Goal: Information Seeking & Learning: Learn about a topic

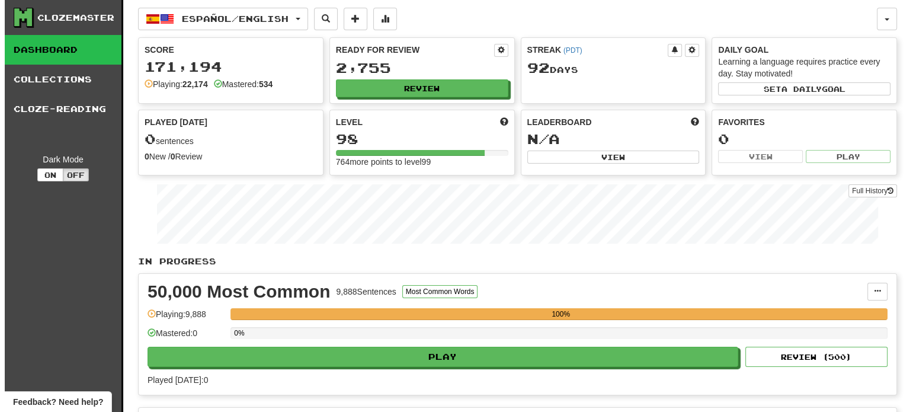
scroll to position [360, 0]
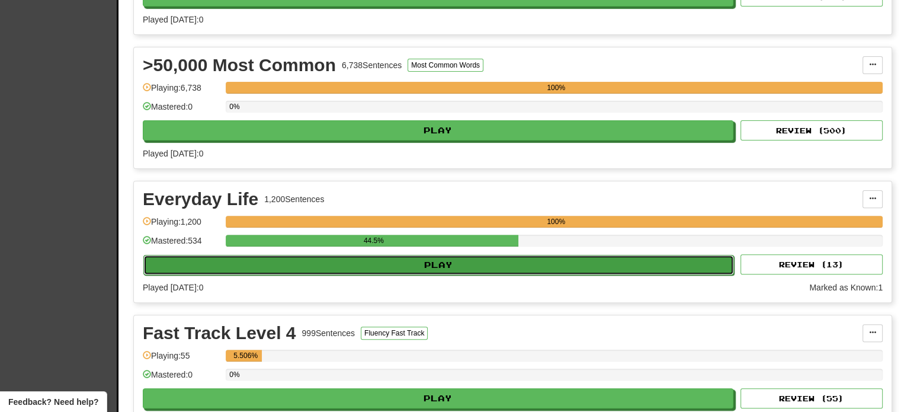
click at [448, 265] on button "Play" at bounding box center [438, 265] width 590 height 20
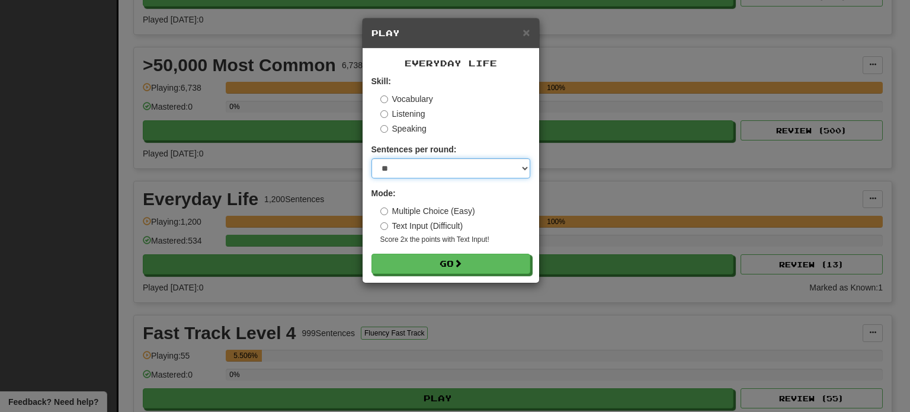
click at [394, 170] on select "* ** ** ** ** ** *** ********" at bounding box center [450, 168] width 159 height 20
select select "**"
click at [371, 158] on select "* ** ** ** ** ** *** ********" at bounding box center [450, 168] width 159 height 20
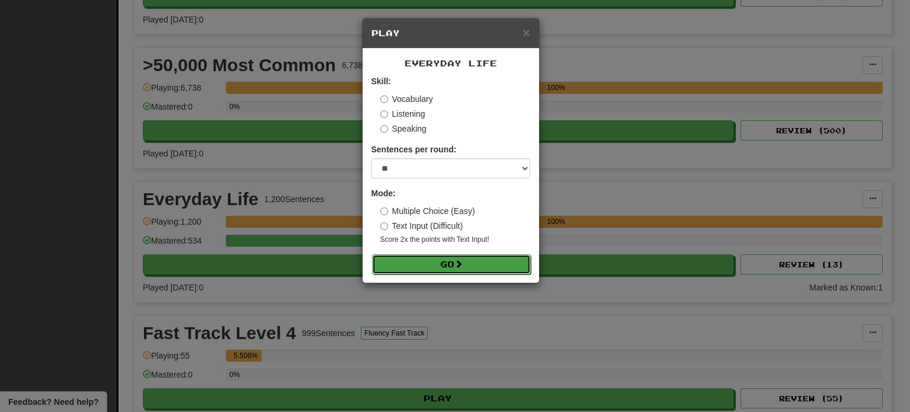
click at [411, 265] on button "Go" at bounding box center [451, 264] width 159 height 20
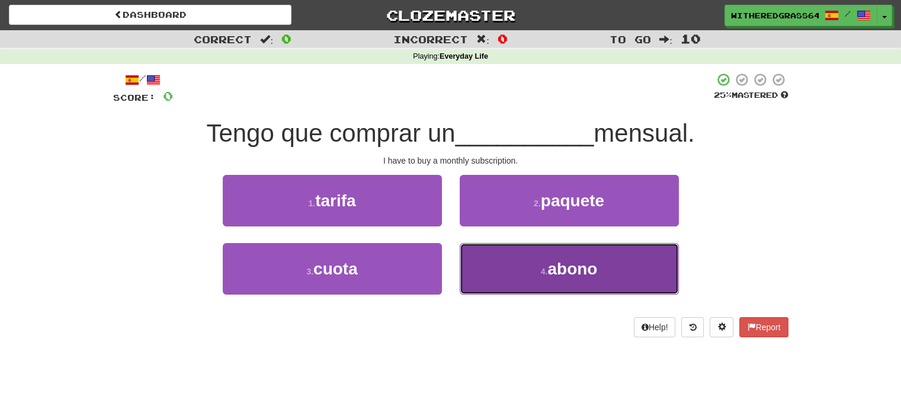
click at [493, 288] on button "4 . abono" at bounding box center [569, 269] width 219 height 52
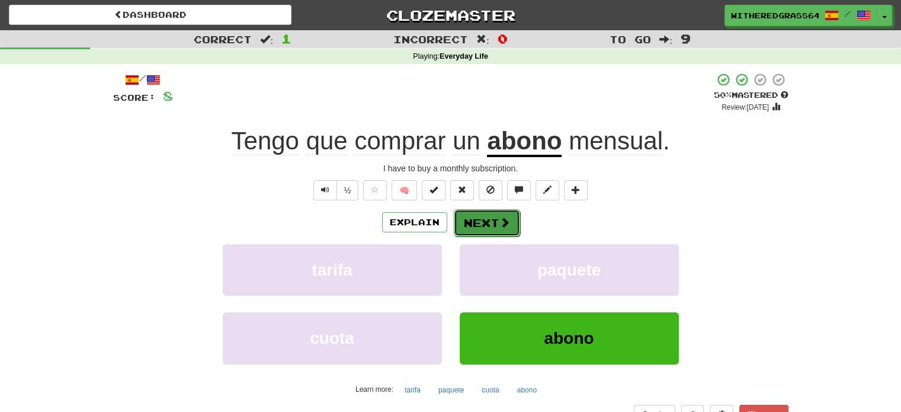
click at [506, 224] on span at bounding box center [504, 222] width 11 height 11
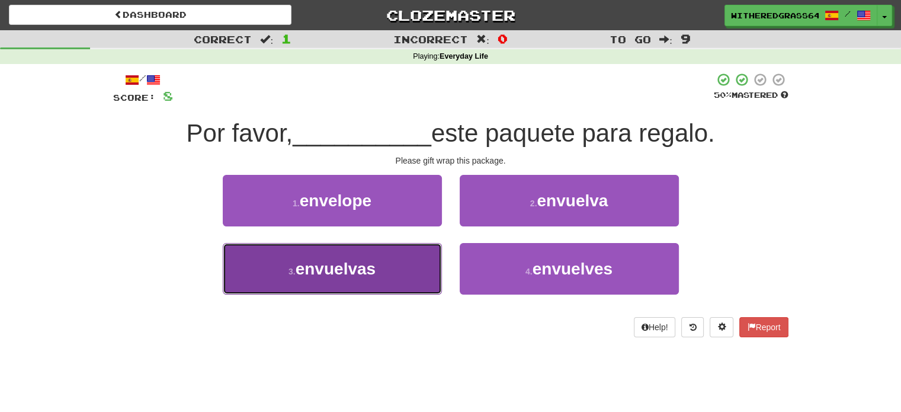
click at [387, 265] on button "3 . envuelvas" at bounding box center [332, 269] width 219 height 52
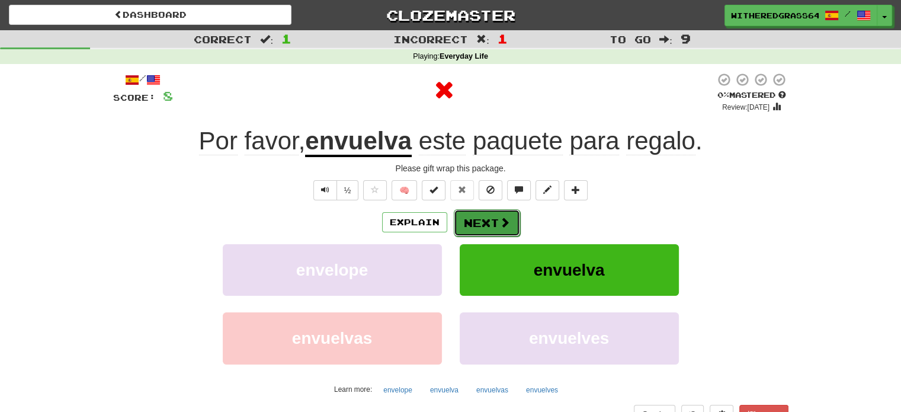
click at [474, 227] on button "Next" at bounding box center [487, 222] width 66 height 27
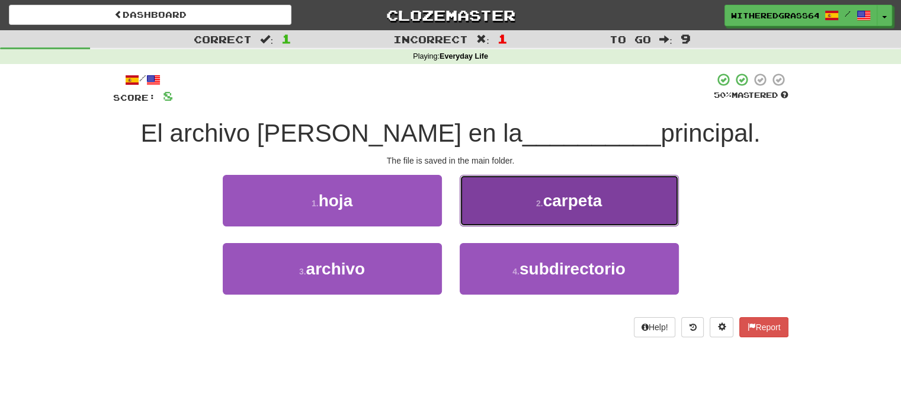
click at [519, 200] on button "2 . carpeta" at bounding box center [569, 201] width 219 height 52
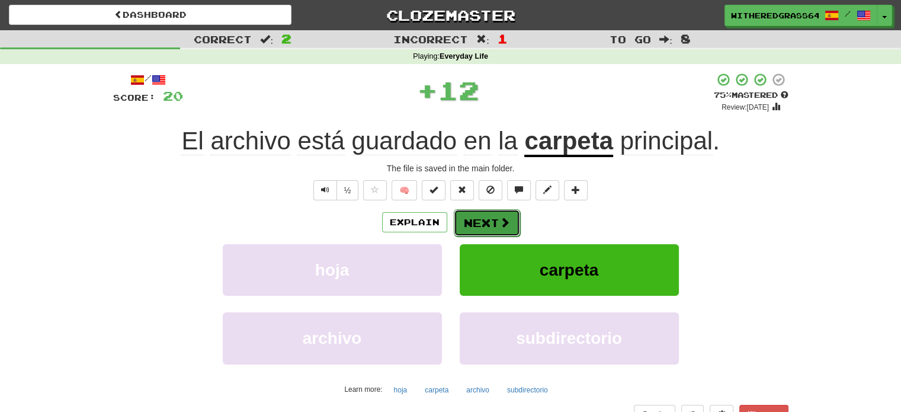
click at [503, 222] on span at bounding box center [504, 222] width 11 height 11
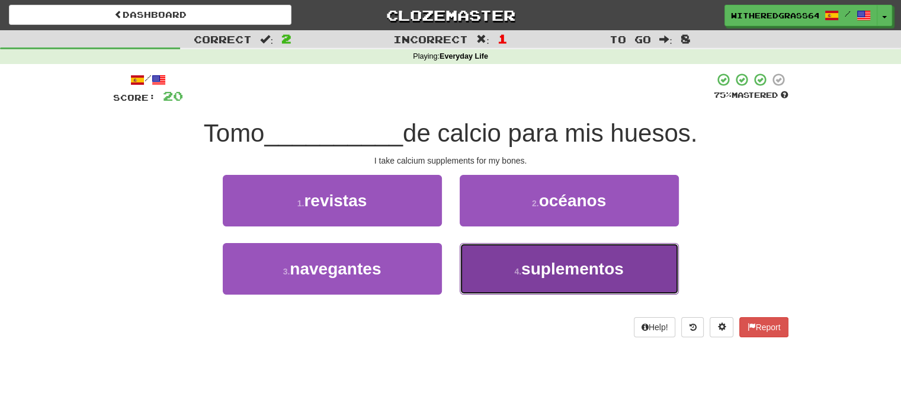
click at [505, 269] on button "4 . suplementos" at bounding box center [569, 269] width 219 height 52
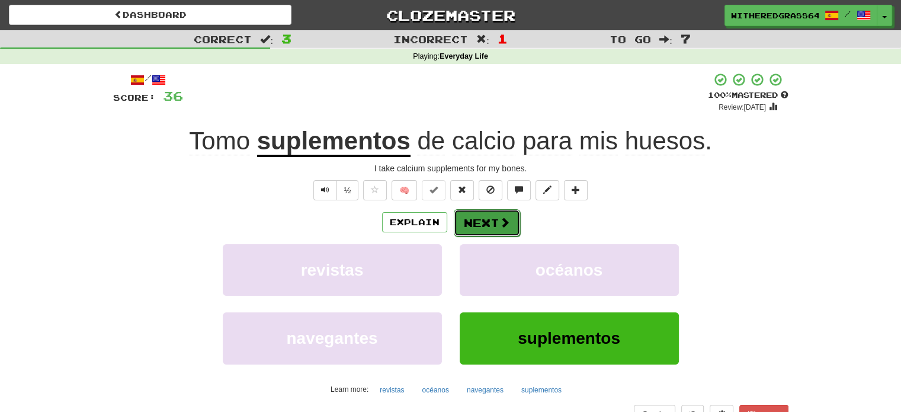
click at [491, 222] on button "Next" at bounding box center [487, 222] width 66 height 27
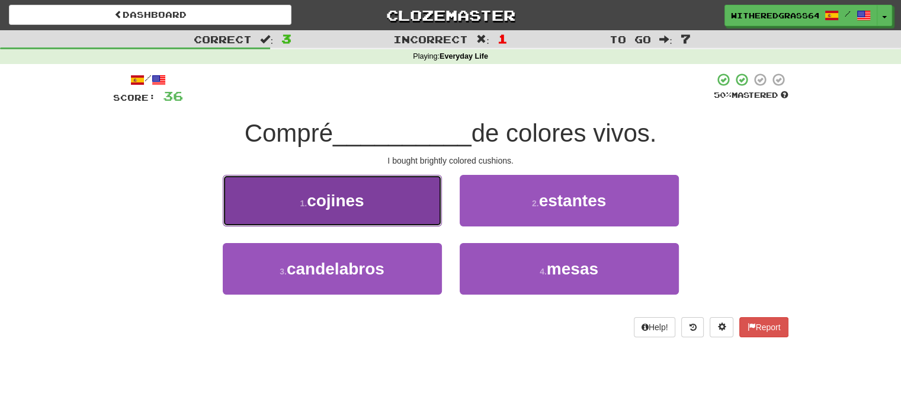
click at [391, 198] on button "1 . cojines" at bounding box center [332, 201] width 219 height 52
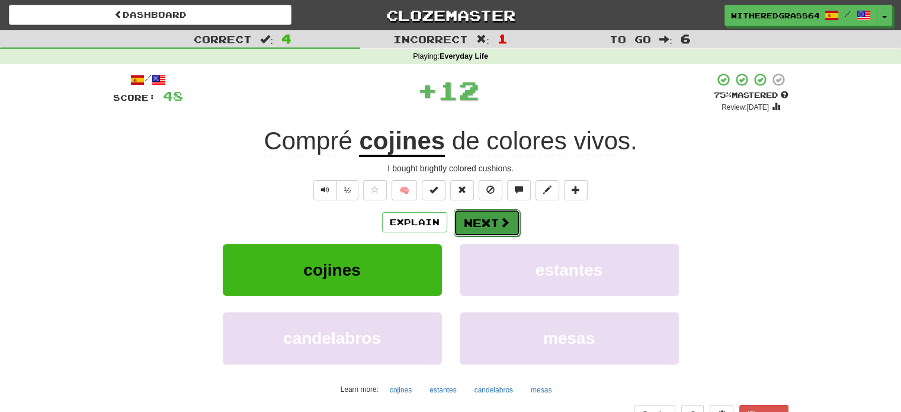
click at [475, 223] on button "Next" at bounding box center [487, 222] width 66 height 27
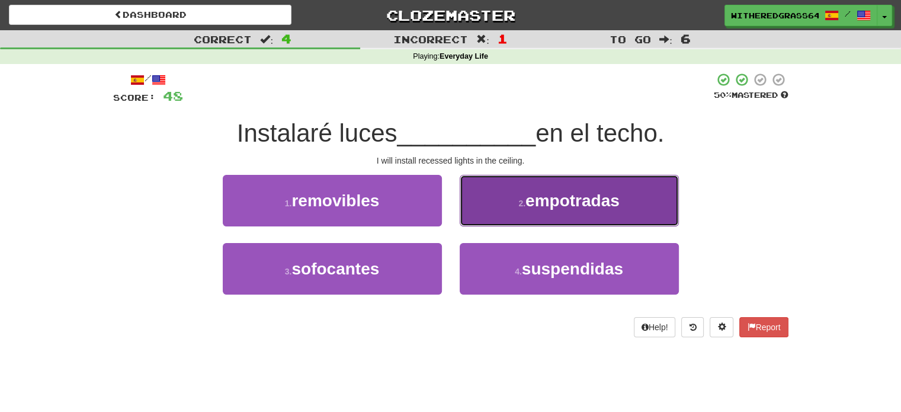
click at [495, 217] on button "2 . empotradas" at bounding box center [569, 201] width 219 height 52
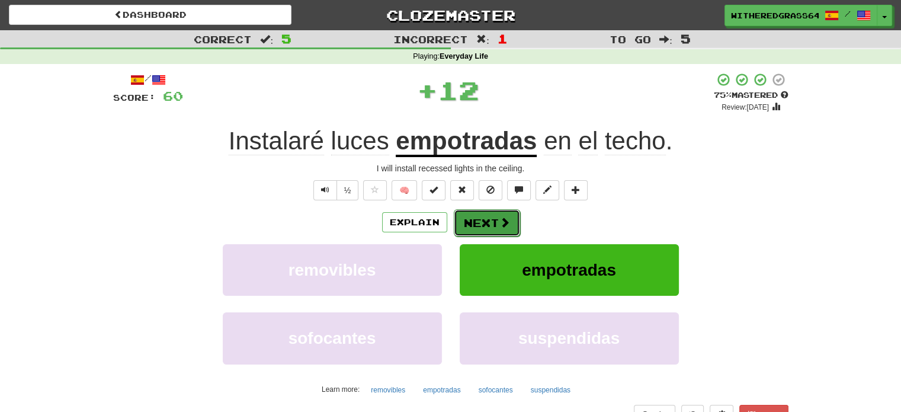
click at [489, 221] on button "Next" at bounding box center [487, 222] width 66 height 27
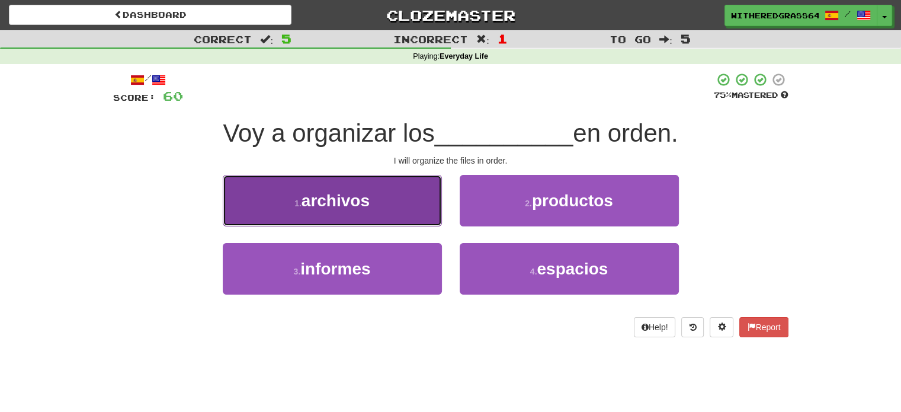
click at [402, 208] on button "1 . archivos" at bounding box center [332, 201] width 219 height 52
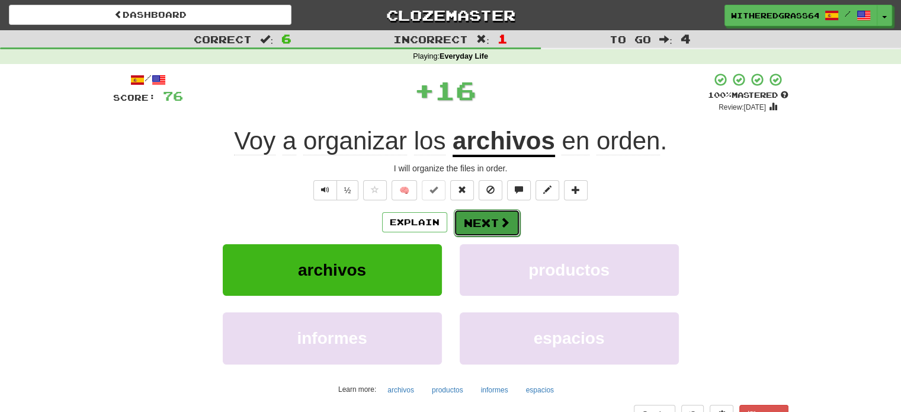
click at [471, 227] on button "Next" at bounding box center [487, 222] width 66 height 27
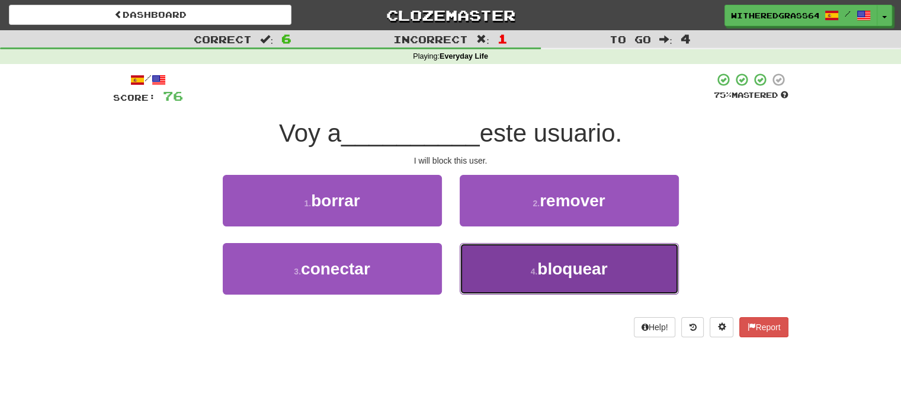
click at [495, 260] on button "4 . bloquear" at bounding box center [569, 269] width 219 height 52
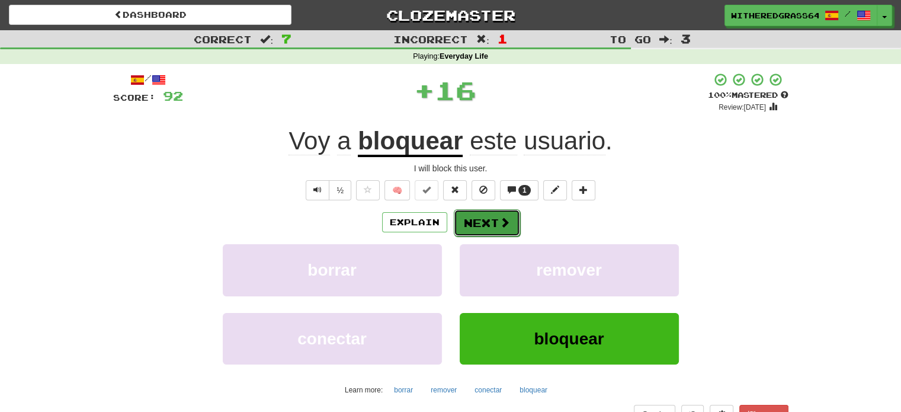
click at [476, 223] on button "Next" at bounding box center [487, 222] width 66 height 27
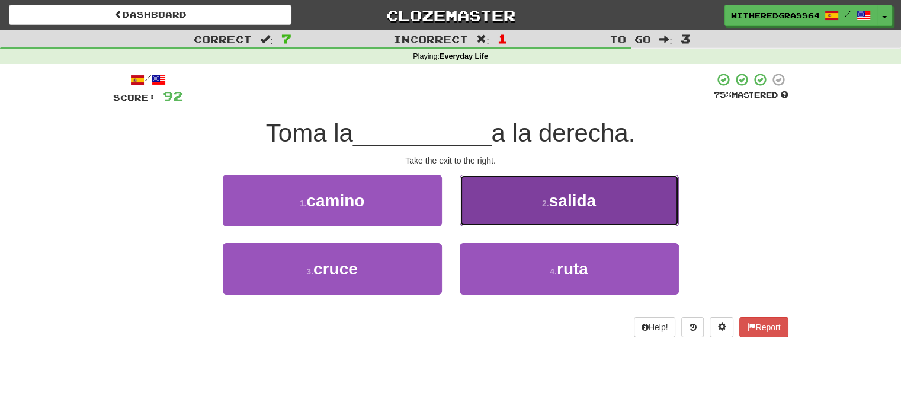
click at [494, 208] on button "2 . salida" at bounding box center [569, 201] width 219 height 52
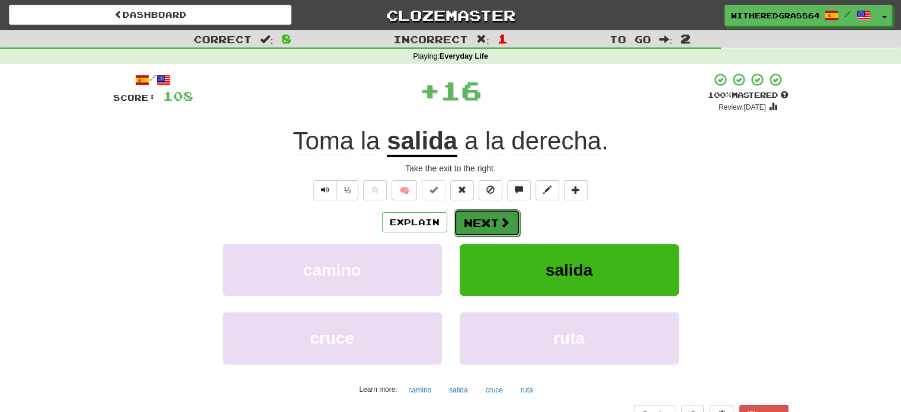
click at [479, 220] on button "Next" at bounding box center [487, 222] width 66 height 27
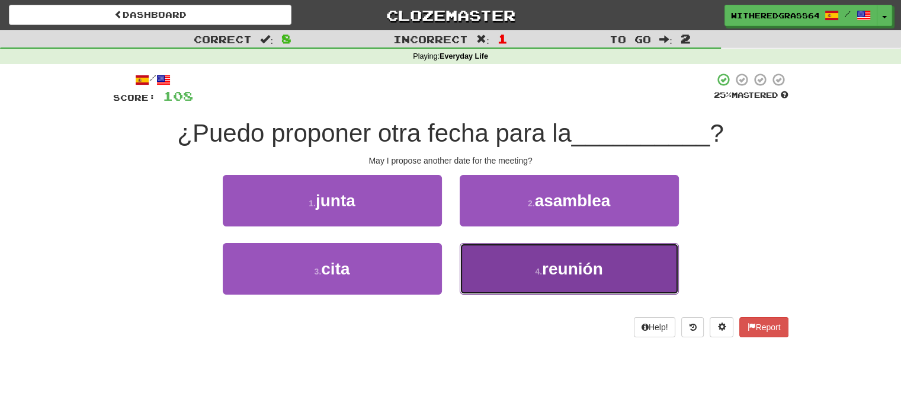
click at [481, 277] on button "4 . reunión" at bounding box center [569, 269] width 219 height 52
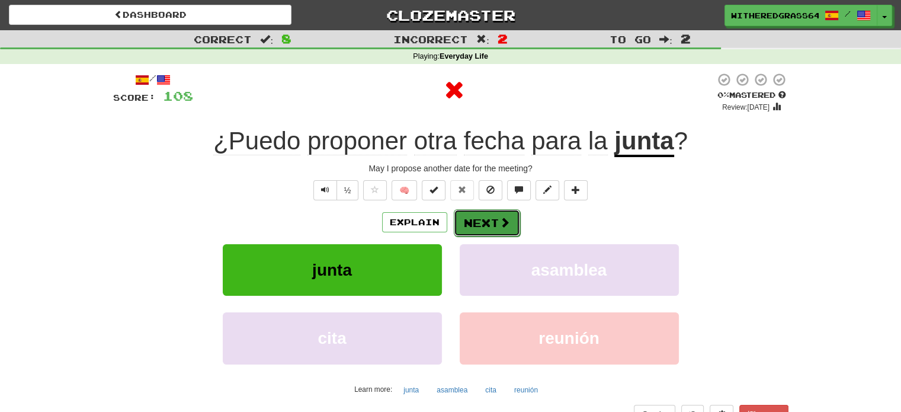
click at [460, 221] on button "Next" at bounding box center [487, 222] width 66 height 27
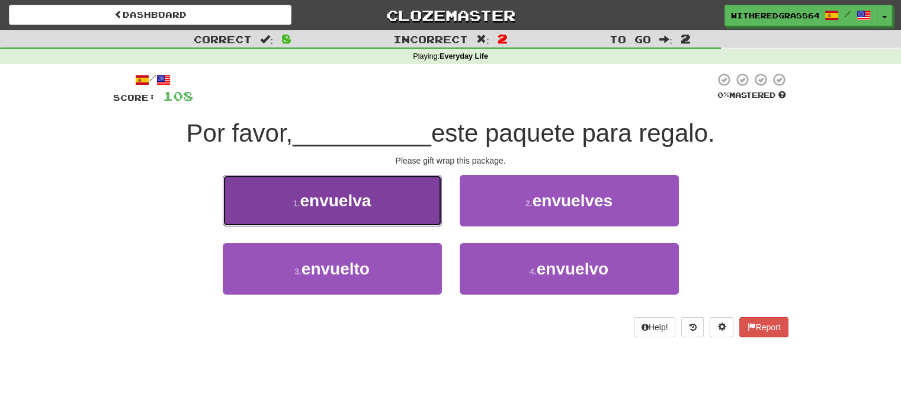
click at [415, 211] on button "1 . envuelva" at bounding box center [332, 201] width 219 height 52
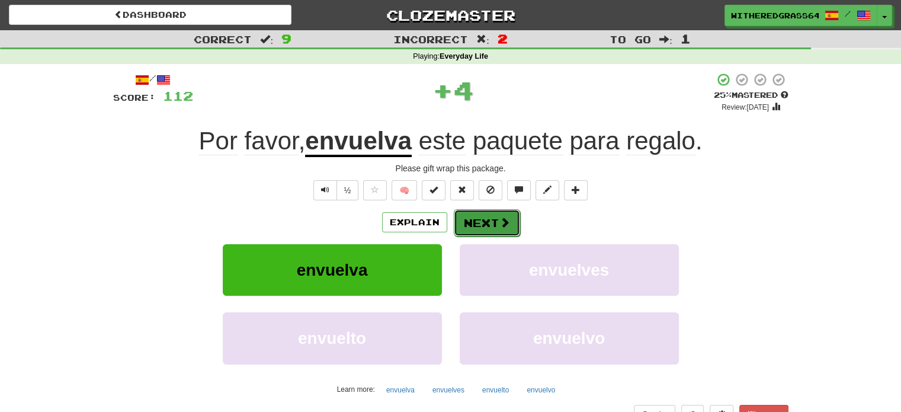
click at [476, 219] on button "Next" at bounding box center [487, 222] width 66 height 27
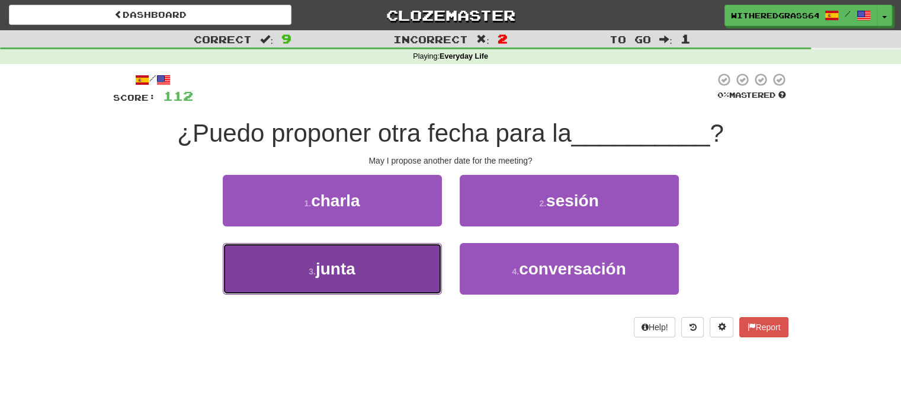
click at [403, 272] on button "3 . junta" at bounding box center [332, 269] width 219 height 52
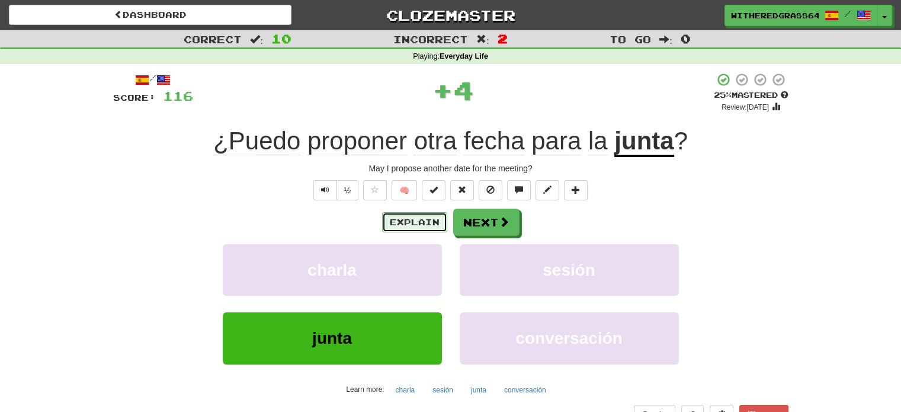
click at [423, 224] on button "Explain" at bounding box center [414, 222] width 65 height 20
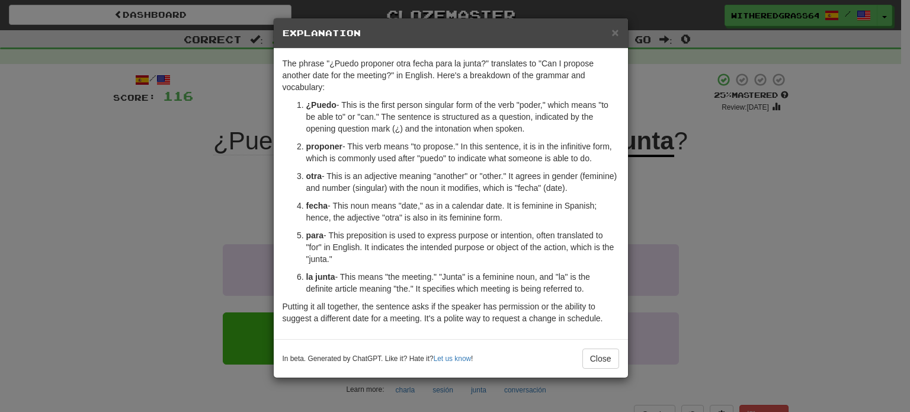
click at [166, 205] on div "× Explanation The phrase "¿Puedo proponer otra fecha para la junta?" translates…" at bounding box center [455, 206] width 910 height 412
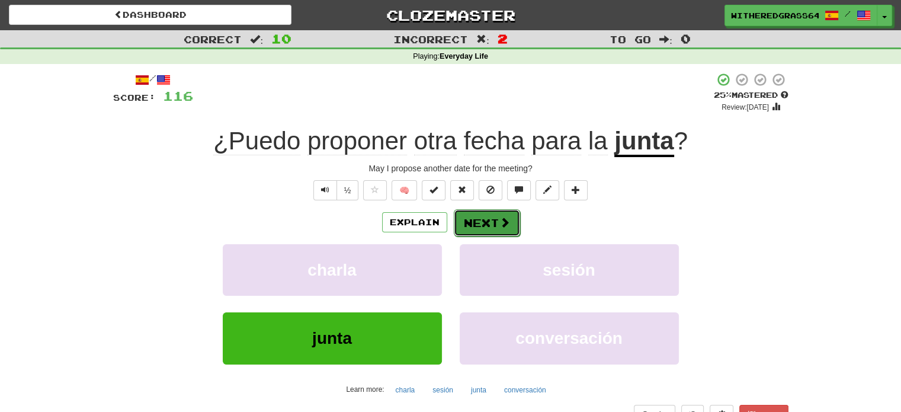
click at [477, 229] on button "Next" at bounding box center [487, 222] width 66 height 27
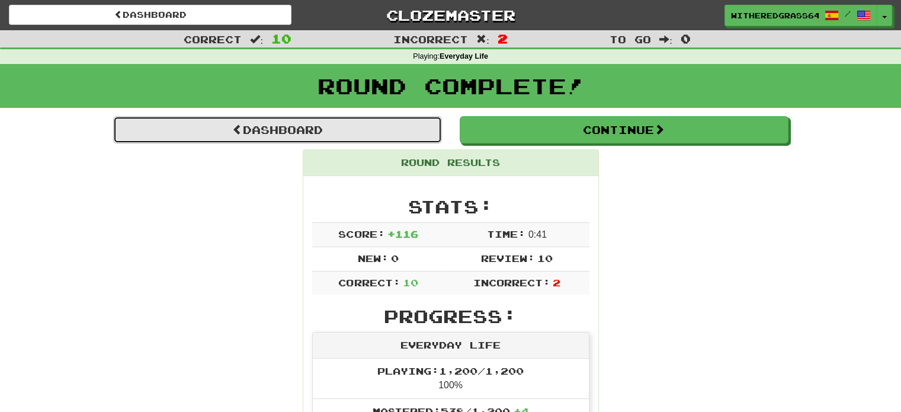
click at [383, 128] on link "Dashboard" at bounding box center [277, 129] width 329 height 27
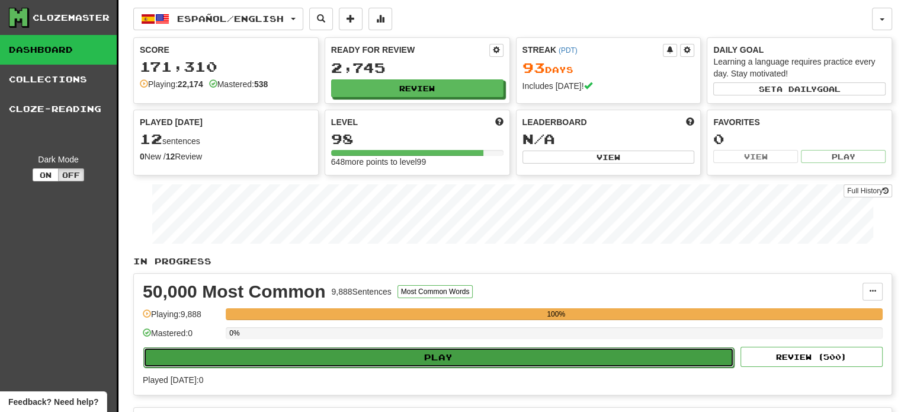
click at [272, 360] on button "Play" at bounding box center [438, 357] width 590 height 20
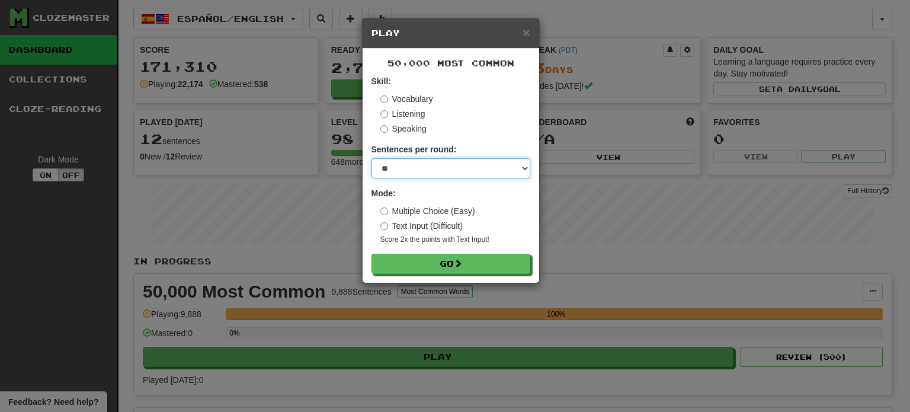
click at [393, 165] on select "* ** ** ** ** ** *** ********" at bounding box center [450, 168] width 159 height 20
select select "**"
click at [371, 158] on select "* ** ** ** ** ** *** ********" at bounding box center [450, 168] width 159 height 20
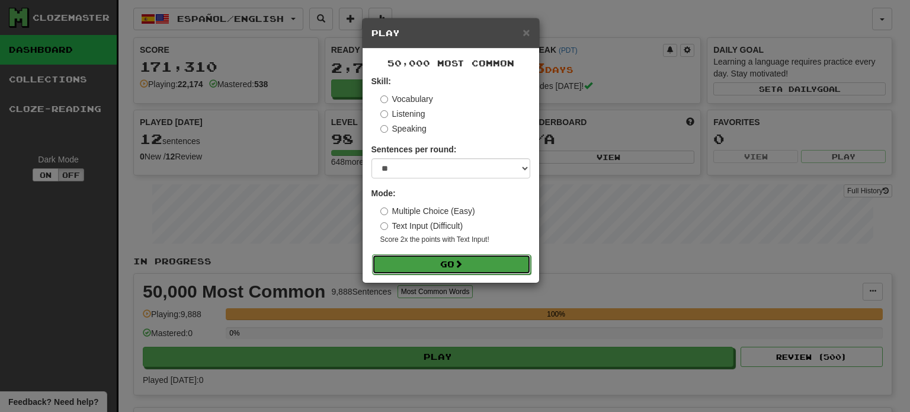
click at [447, 262] on button "Go" at bounding box center [451, 264] width 159 height 20
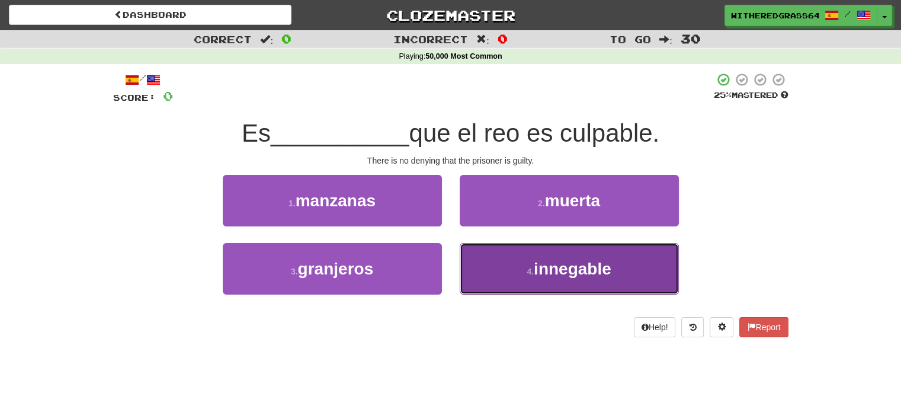
click at [627, 265] on button "4 . innegable" at bounding box center [569, 269] width 219 height 52
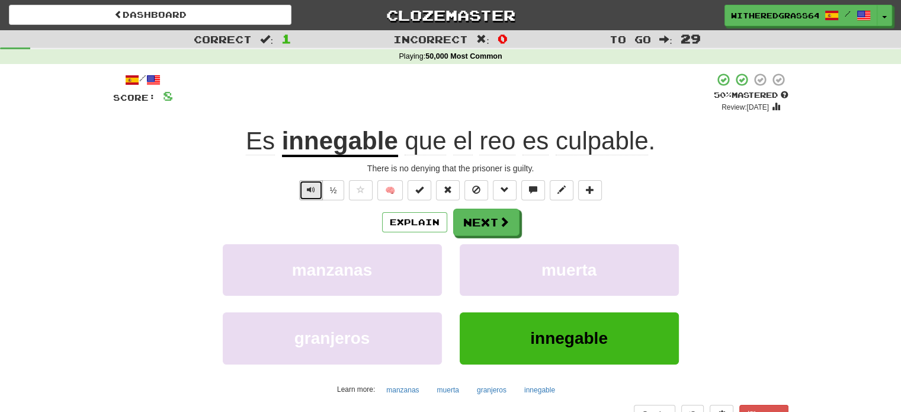
click at [319, 190] on button "Text-to-speech controls" at bounding box center [311, 190] width 24 height 20
click at [479, 217] on button "Next" at bounding box center [487, 222] width 66 height 27
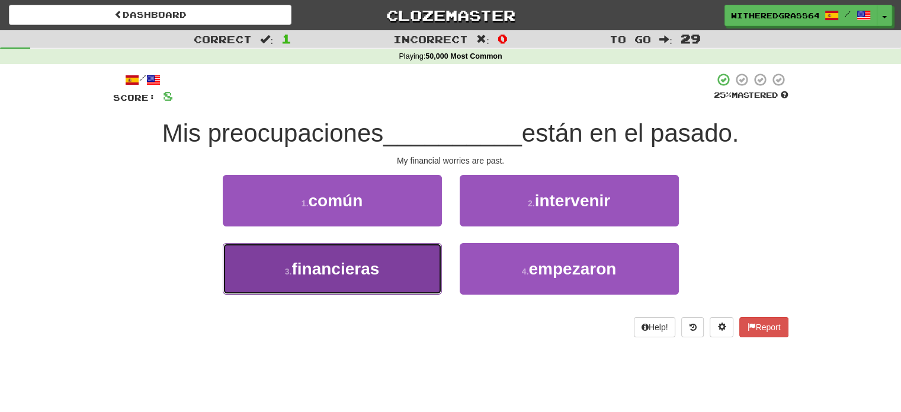
click at [388, 260] on button "3 . financieras" at bounding box center [332, 269] width 219 height 52
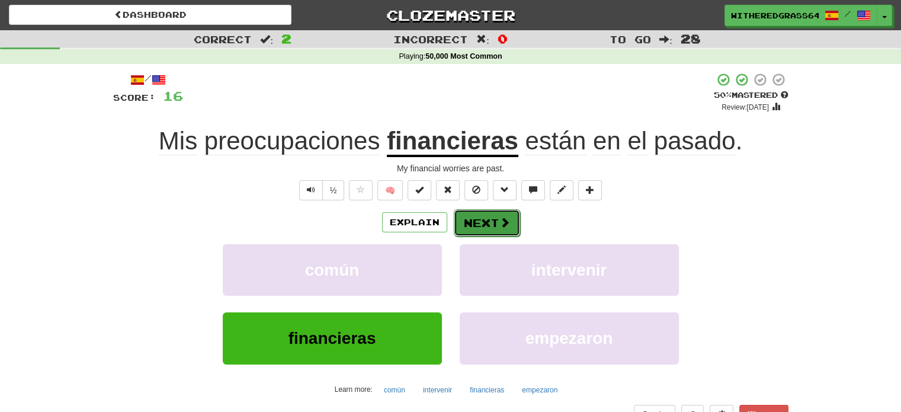
click at [474, 217] on button "Next" at bounding box center [487, 222] width 66 height 27
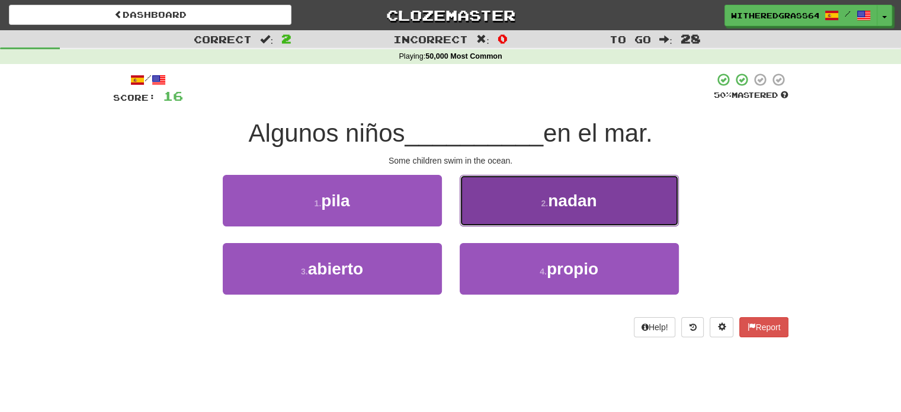
click at [474, 217] on button "2 . nadan" at bounding box center [569, 201] width 219 height 52
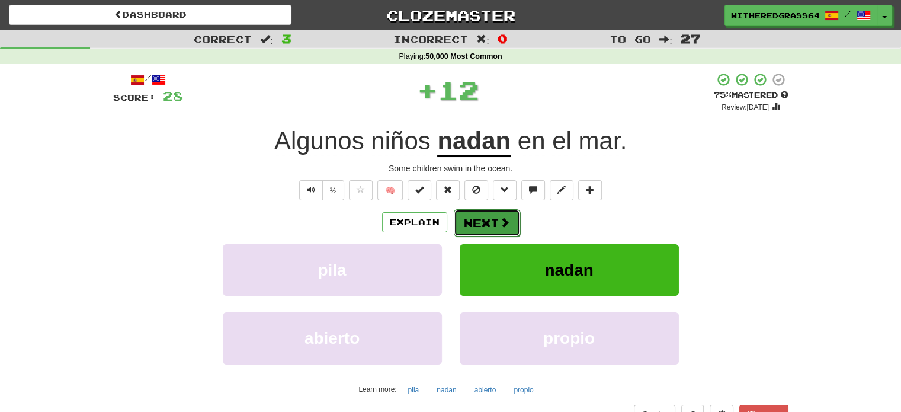
click at [470, 224] on button "Next" at bounding box center [487, 222] width 66 height 27
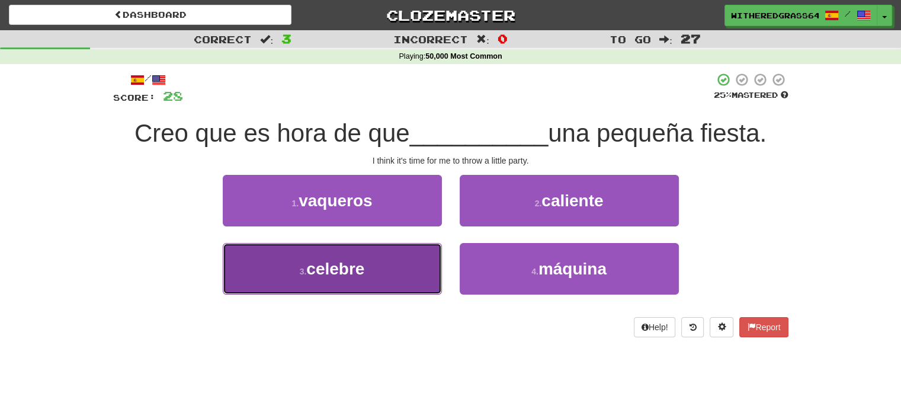
click at [417, 265] on button "3 . celebre" at bounding box center [332, 269] width 219 height 52
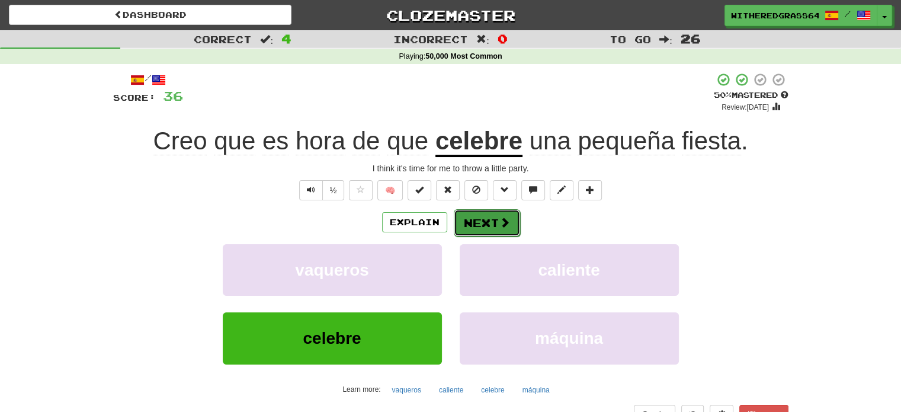
click at [482, 228] on button "Next" at bounding box center [487, 222] width 66 height 27
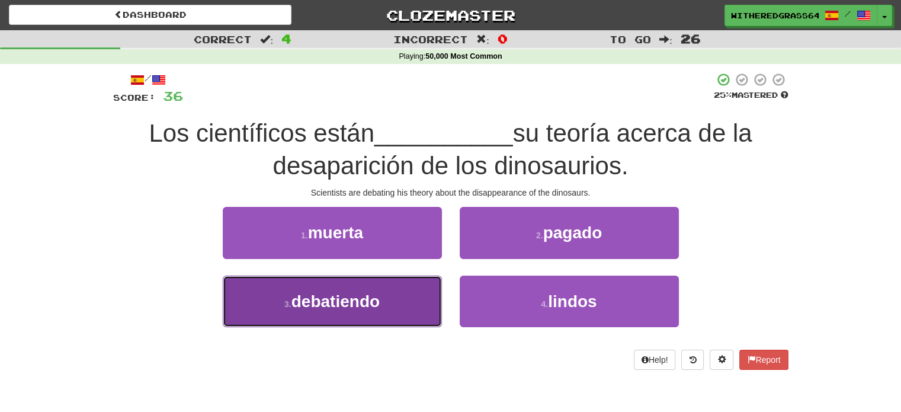
click at [414, 292] on button "3 . debatiendo" at bounding box center [332, 301] width 219 height 52
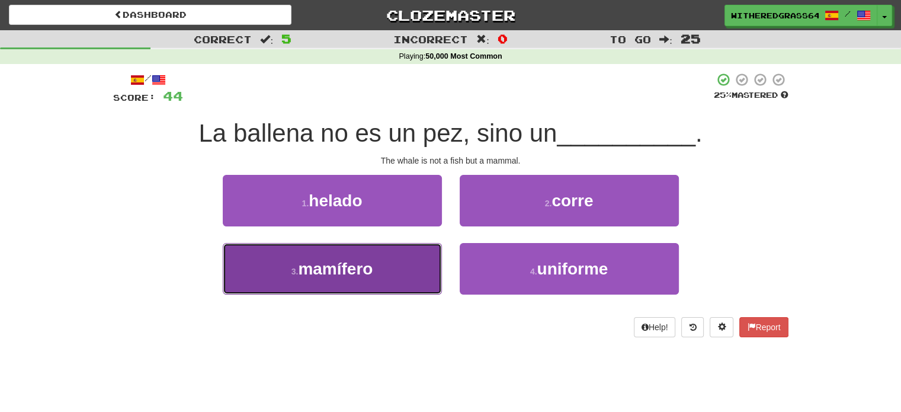
click at [386, 285] on button "3 . mamífero" at bounding box center [332, 269] width 219 height 52
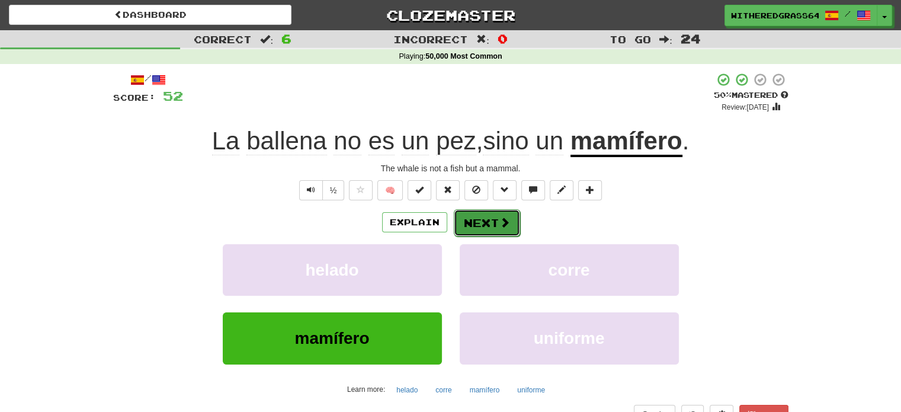
click at [466, 230] on button "Next" at bounding box center [487, 222] width 66 height 27
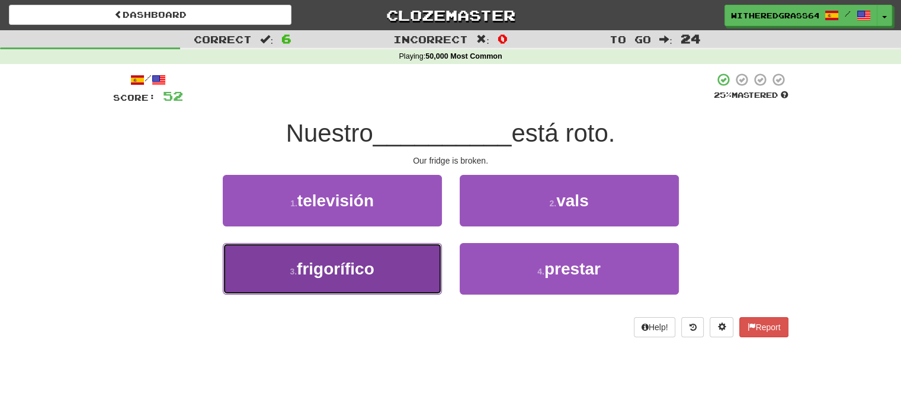
click at [400, 271] on button "3 . frigorífico" at bounding box center [332, 269] width 219 height 52
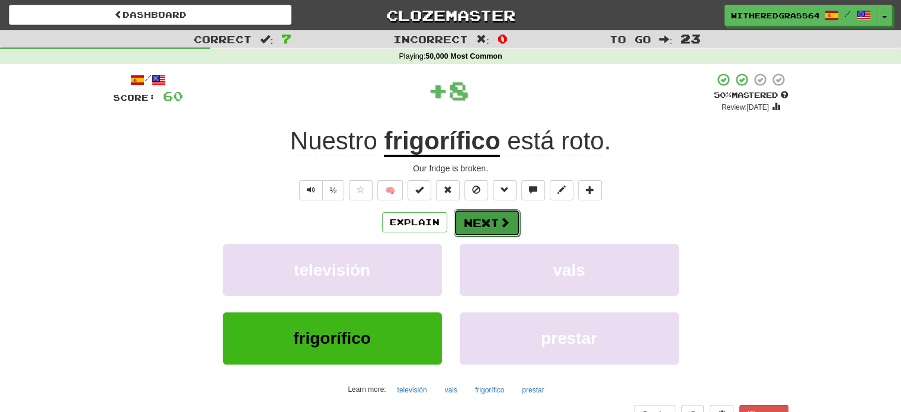
click at [480, 227] on button "Next" at bounding box center [487, 222] width 66 height 27
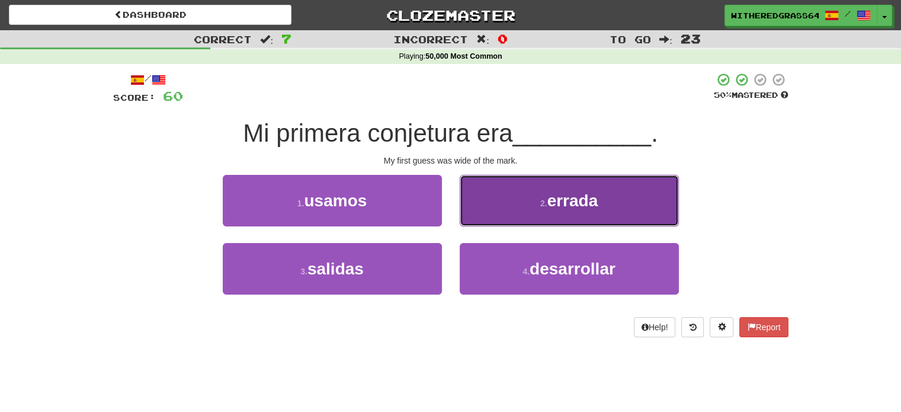
click at [521, 205] on button "2 . errada" at bounding box center [569, 201] width 219 height 52
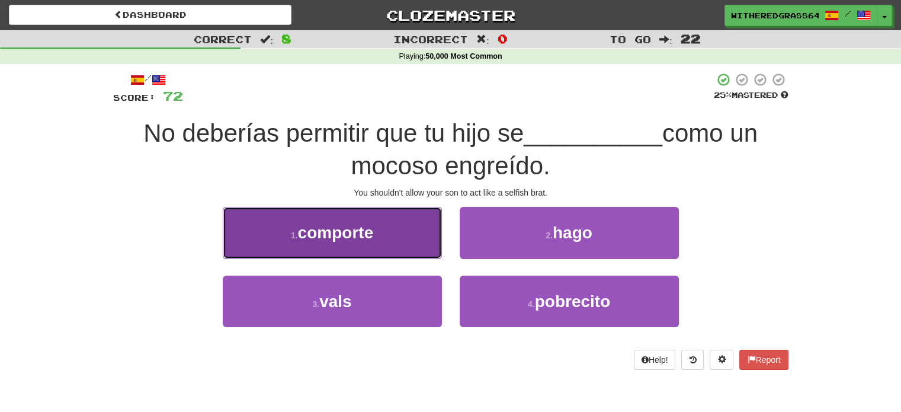
click at [405, 220] on button "1 . comporte" at bounding box center [332, 233] width 219 height 52
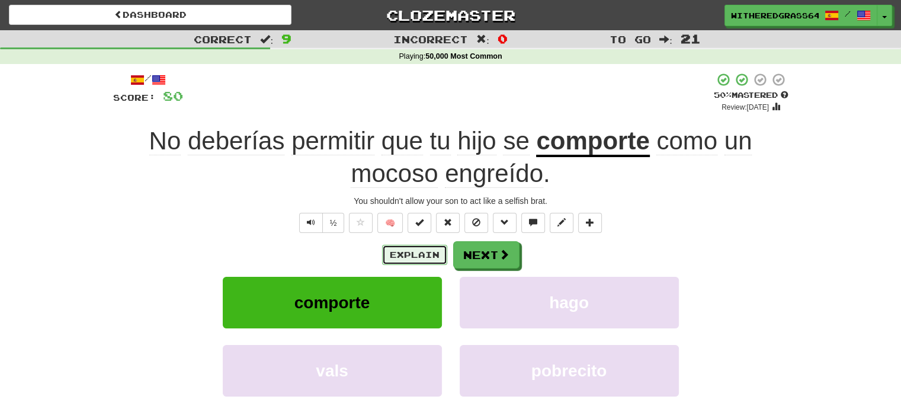
click at [420, 258] on button "Explain" at bounding box center [414, 255] width 65 height 20
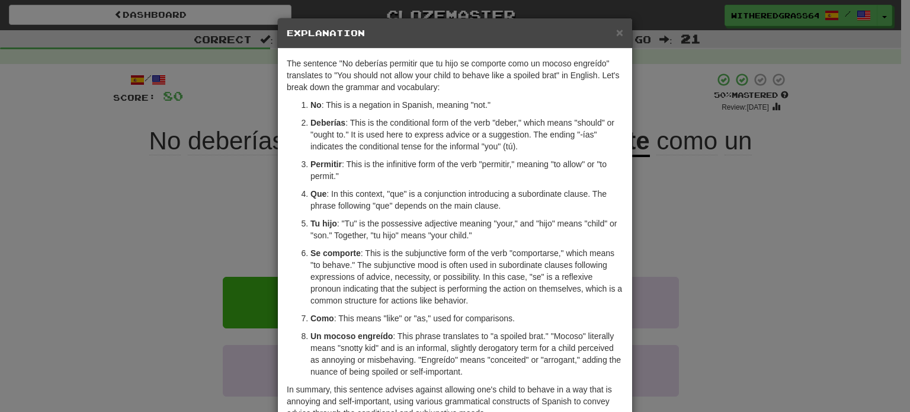
click at [237, 271] on div "× Explanation The sentence "No deberías permitir que tu hijo se comporte como u…" at bounding box center [455, 206] width 910 height 412
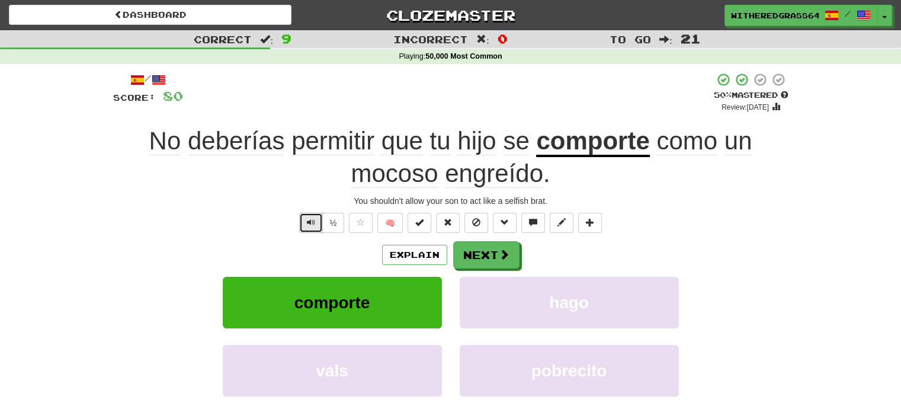
click at [313, 222] on span "Text-to-speech controls" at bounding box center [311, 222] width 8 height 8
click at [477, 255] on button "Next" at bounding box center [487, 255] width 66 height 27
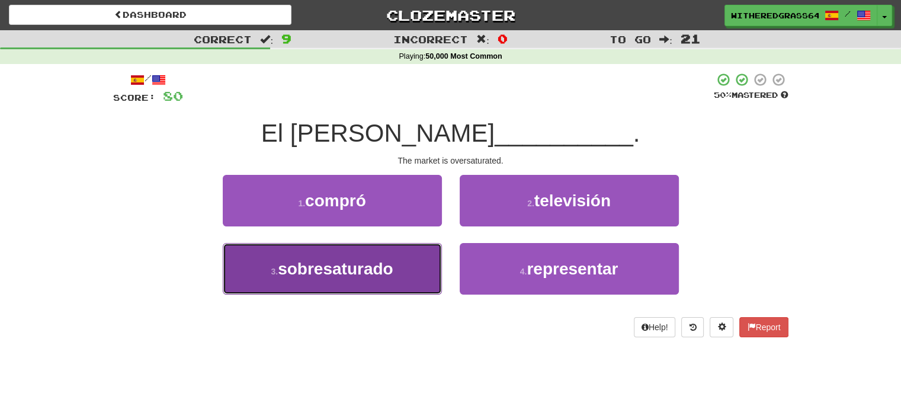
click at [396, 266] on button "3 . sobresaturado" at bounding box center [332, 269] width 219 height 52
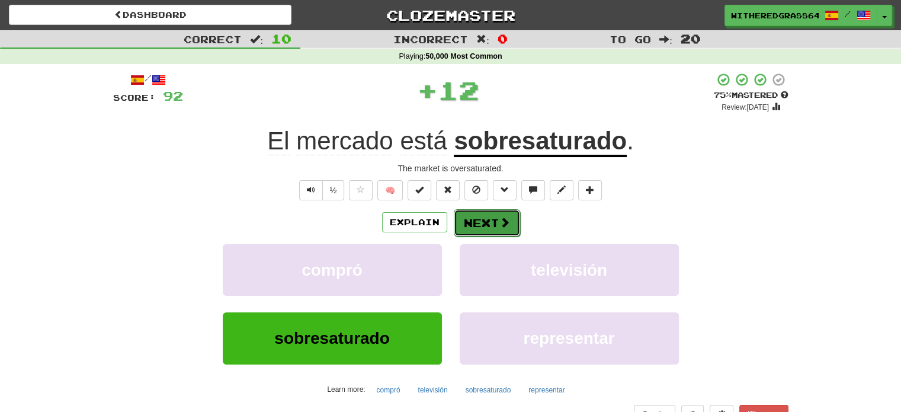
click at [494, 227] on button "Next" at bounding box center [487, 222] width 66 height 27
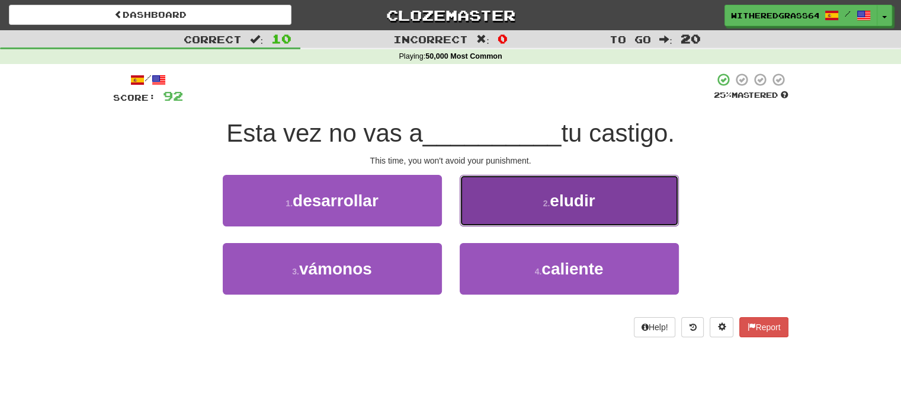
click at [511, 219] on button "2 . eludir" at bounding box center [569, 201] width 219 height 52
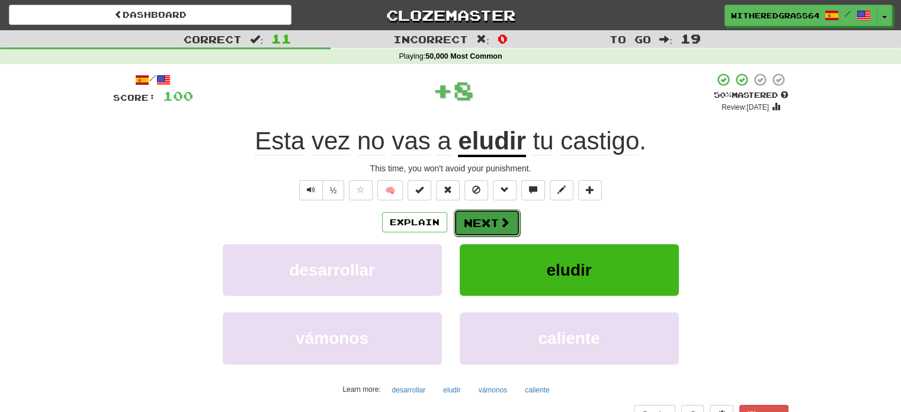
click at [486, 224] on button "Next" at bounding box center [487, 222] width 66 height 27
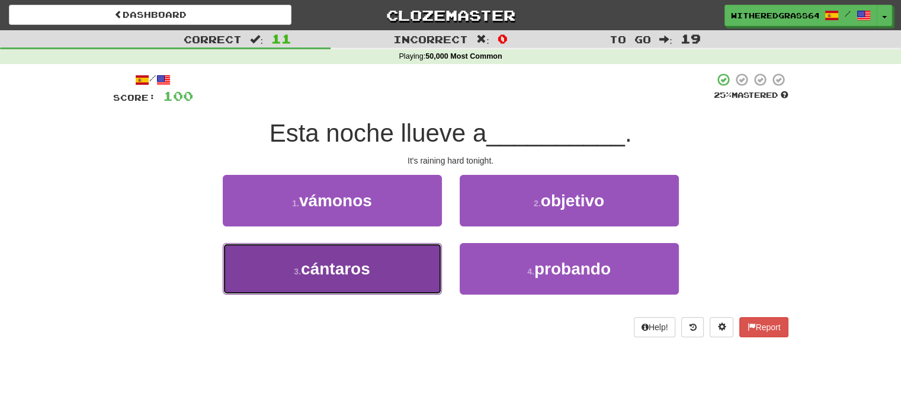
click at [398, 268] on button "3 . cántaros" at bounding box center [332, 269] width 219 height 52
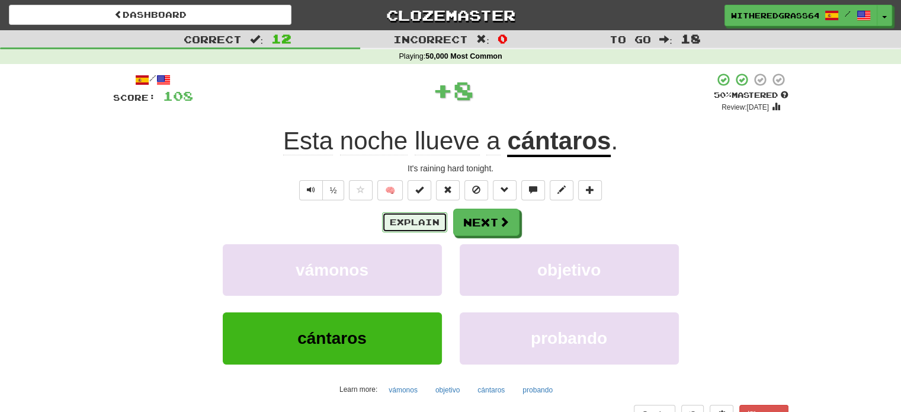
click at [418, 224] on button "Explain" at bounding box center [414, 222] width 65 height 20
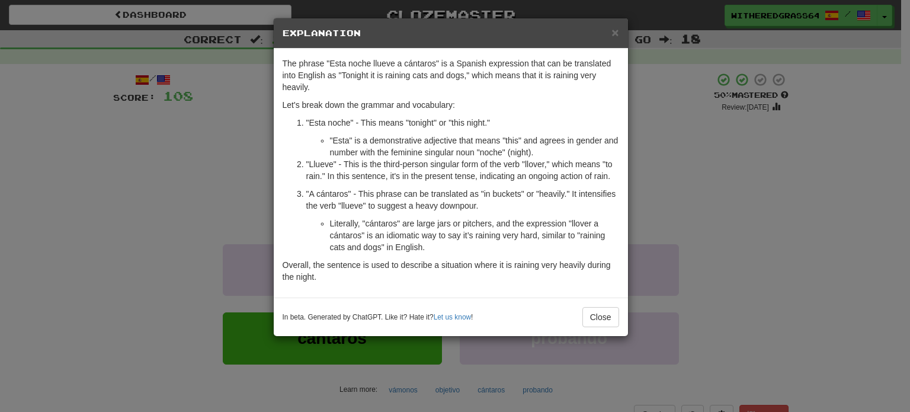
click at [231, 156] on div "× Explanation The phrase "Esta noche llueve a cántaros" is a Spanish expression…" at bounding box center [455, 206] width 910 height 412
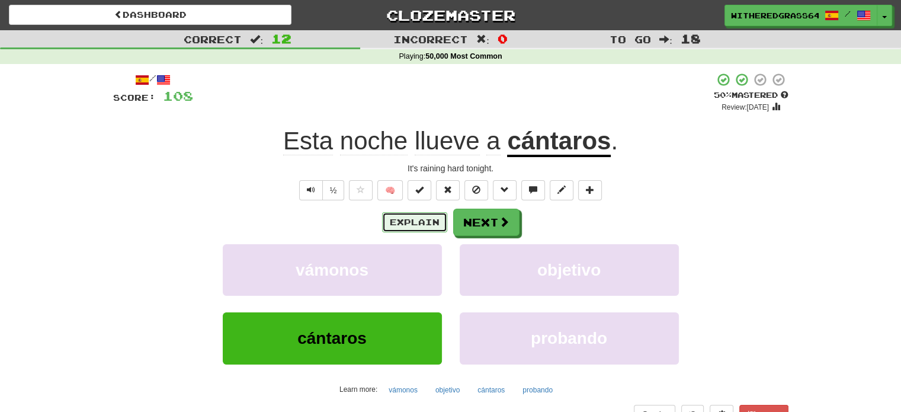
click at [429, 217] on button "Explain" at bounding box center [414, 222] width 65 height 20
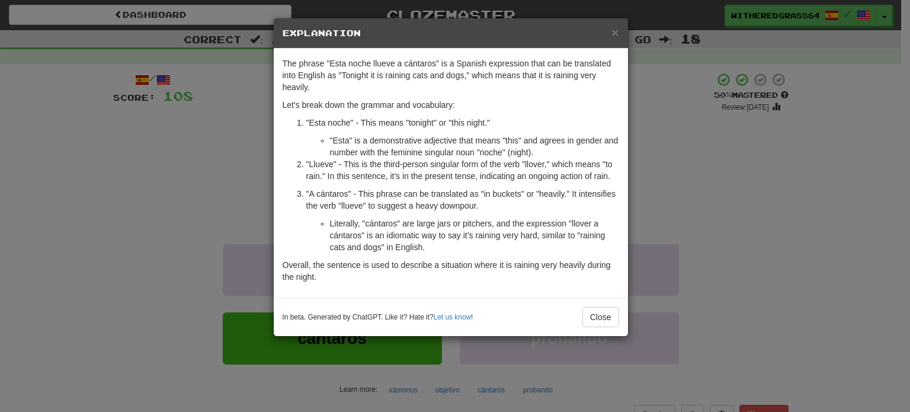
click at [176, 122] on div "× Explanation The phrase "Esta noche llueve a cántaros" is a Spanish expression…" at bounding box center [455, 206] width 910 height 412
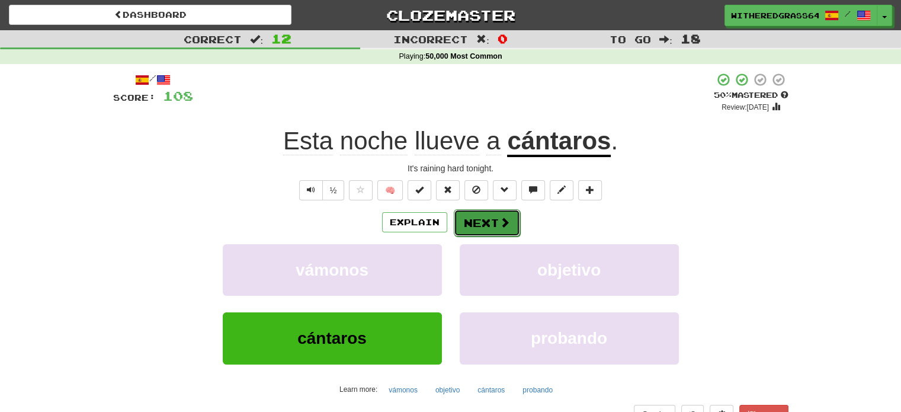
click at [461, 217] on button "Next" at bounding box center [487, 222] width 66 height 27
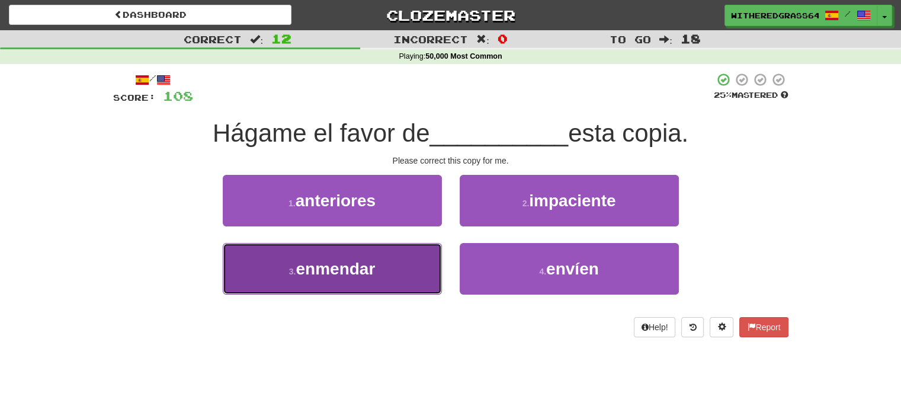
click at [398, 267] on button "3 . enmendar" at bounding box center [332, 269] width 219 height 52
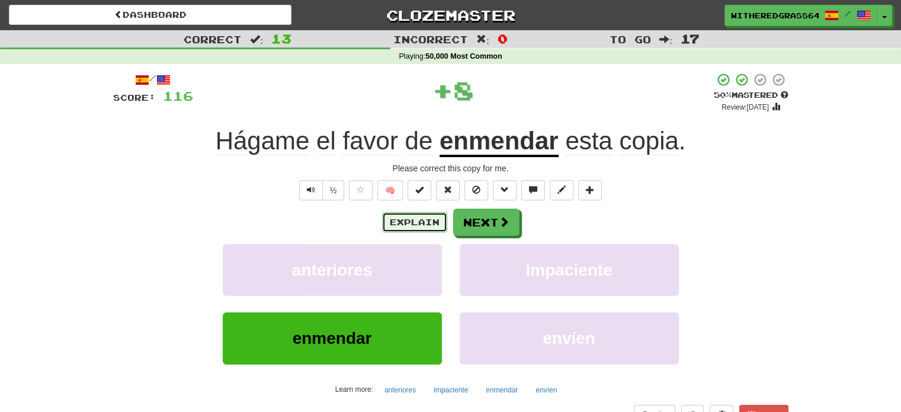
click at [417, 224] on button "Explain" at bounding box center [414, 222] width 65 height 20
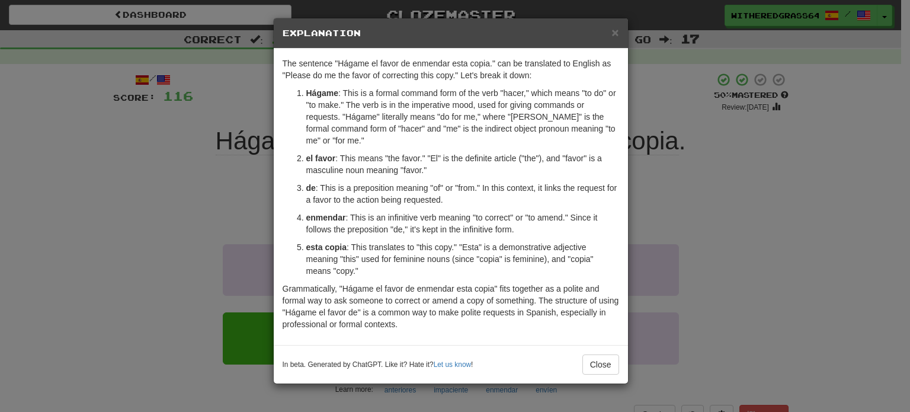
click at [209, 174] on div "× Explanation The sentence "Hágame el favor de enmendar esta copia." can be tra…" at bounding box center [455, 206] width 910 height 412
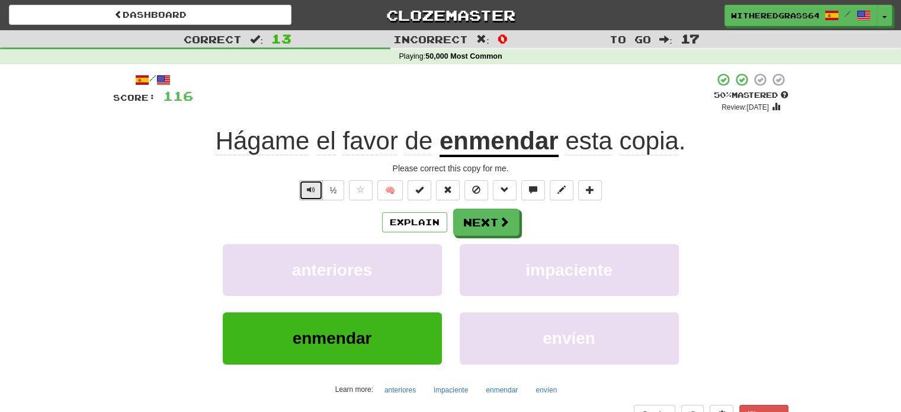
click at [309, 191] on span "Text-to-speech controls" at bounding box center [311, 189] width 8 height 8
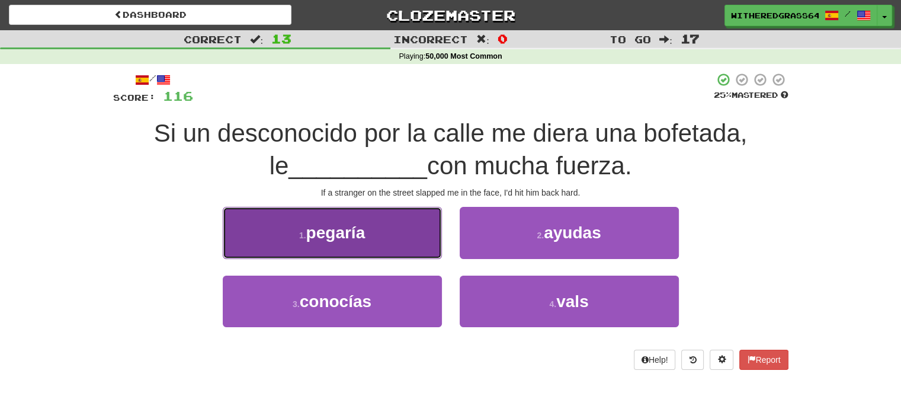
click at [394, 252] on button "1 . pegaría" at bounding box center [332, 233] width 219 height 52
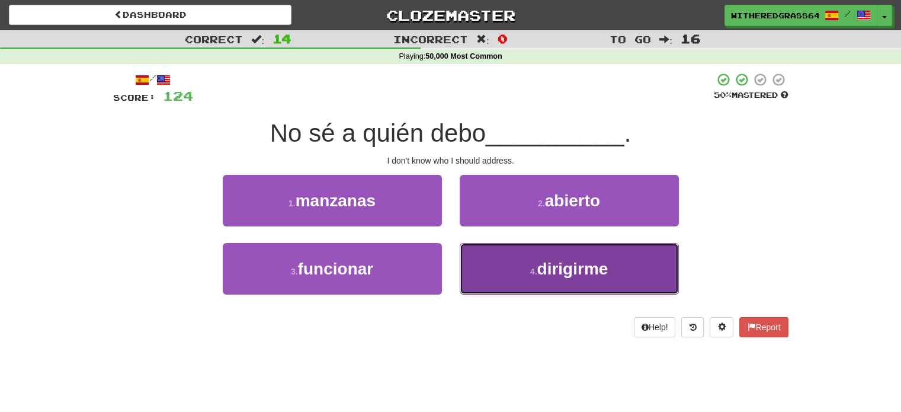
click at [618, 269] on button "4 . dirigirme" at bounding box center [569, 269] width 219 height 52
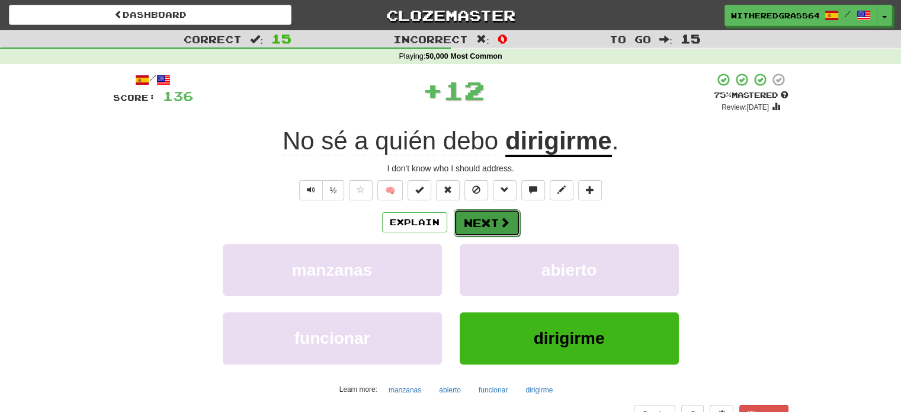
click at [476, 224] on button "Next" at bounding box center [487, 222] width 66 height 27
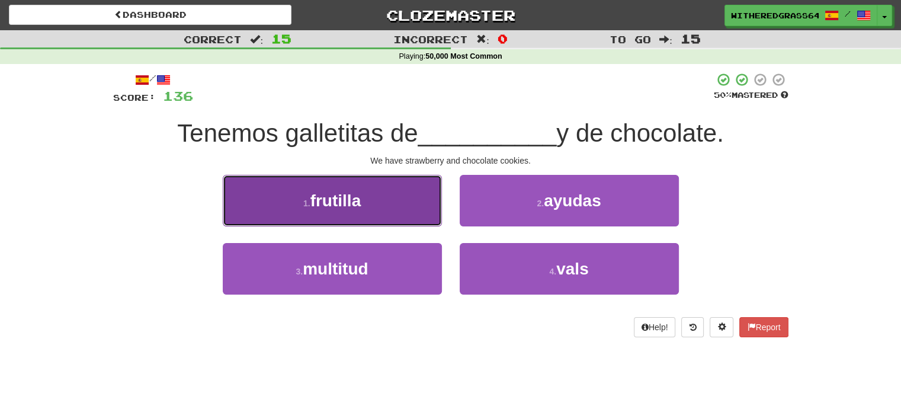
click at [413, 197] on button "1 . frutilla" at bounding box center [332, 201] width 219 height 52
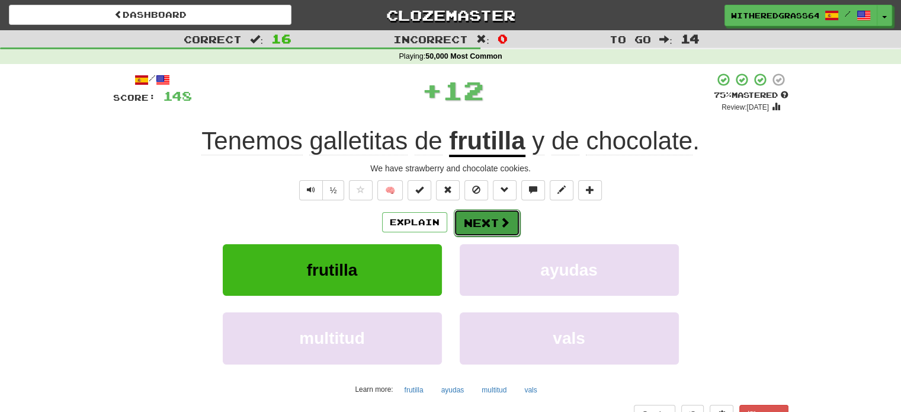
click at [480, 227] on button "Next" at bounding box center [487, 222] width 66 height 27
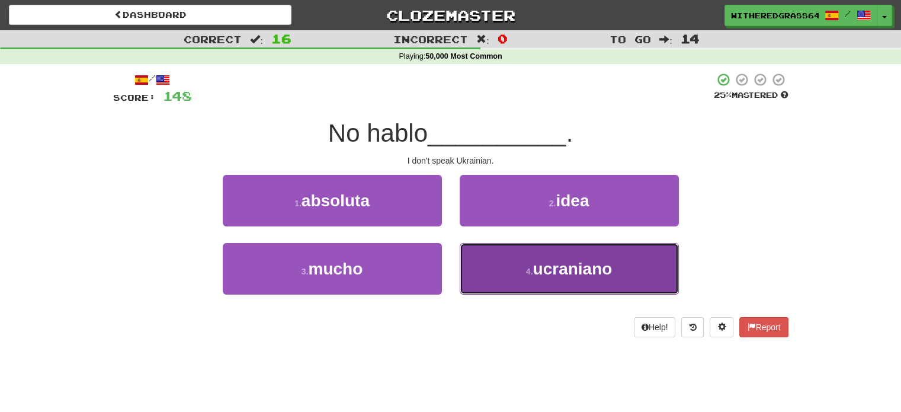
click at [502, 256] on button "4 . ucraniano" at bounding box center [569, 269] width 219 height 52
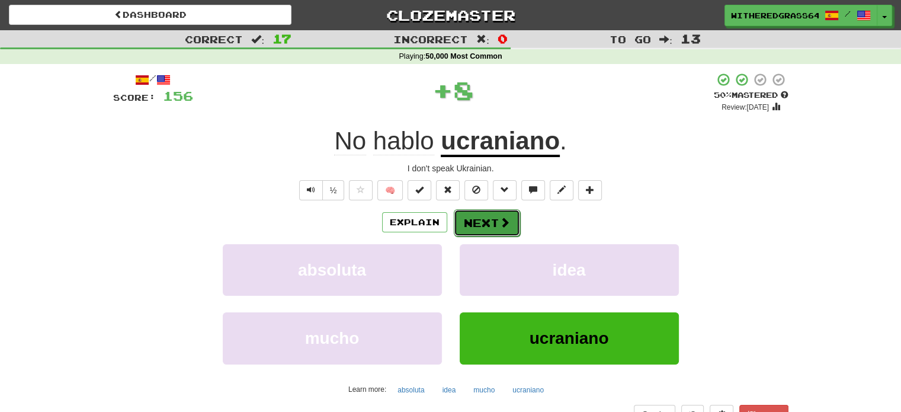
click at [487, 226] on button "Next" at bounding box center [487, 222] width 66 height 27
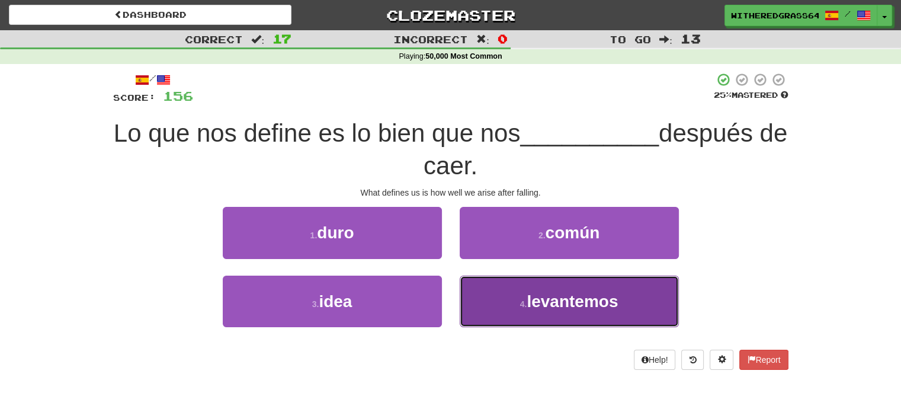
click at [509, 285] on button "4 . levantemos" at bounding box center [569, 301] width 219 height 52
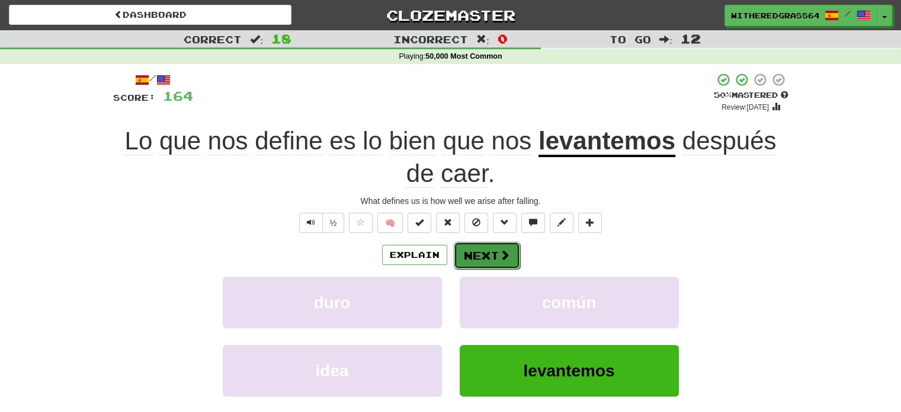
click at [494, 251] on button "Next" at bounding box center [487, 255] width 66 height 27
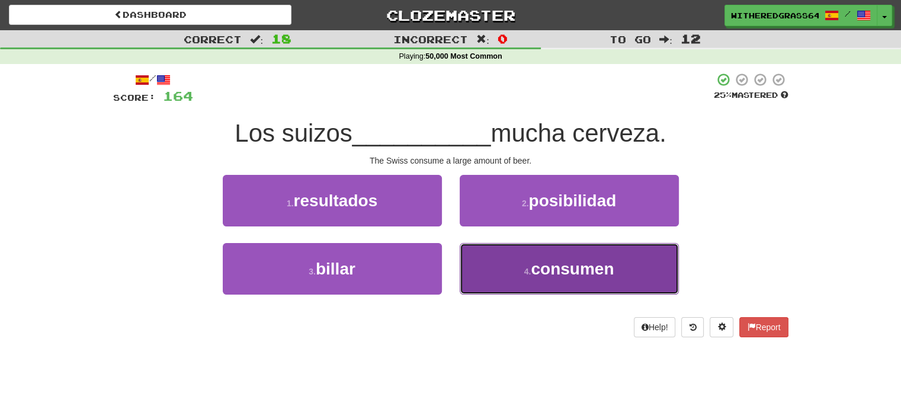
click at [494, 257] on button "4 . consumen" at bounding box center [569, 269] width 219 height 52
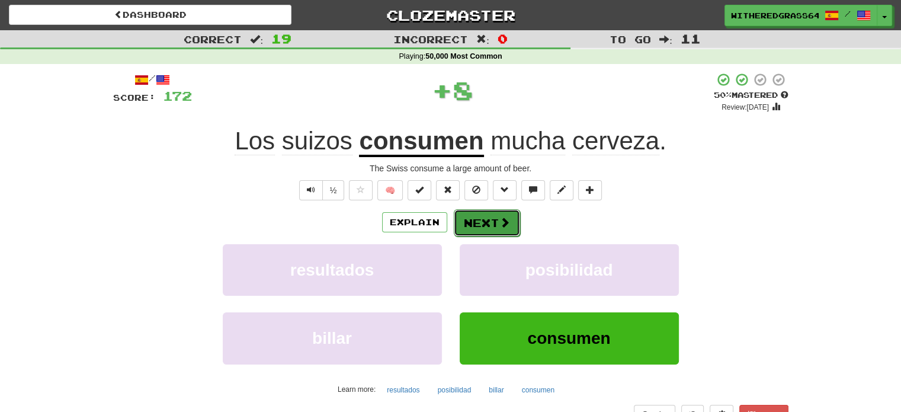
click at [488, 217] on button "Next" at bounding box center [487, 222] width 66 height 27
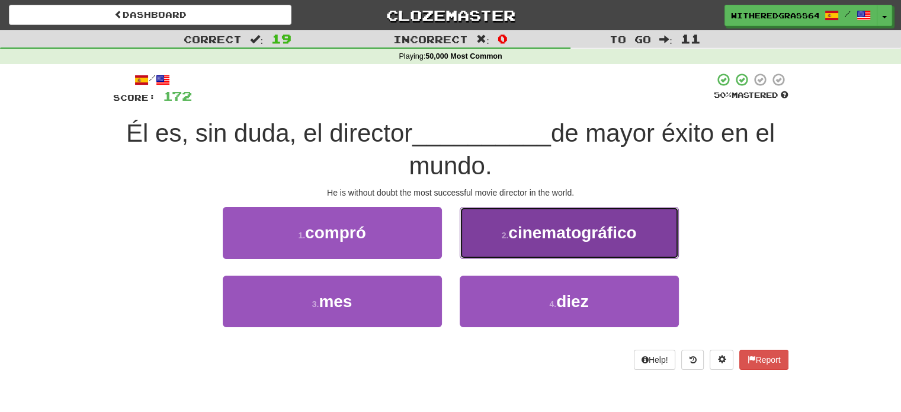
click at [488, 234] on button "2 . cinematográfico" at bounding box center [569, 233] width 219 height 52
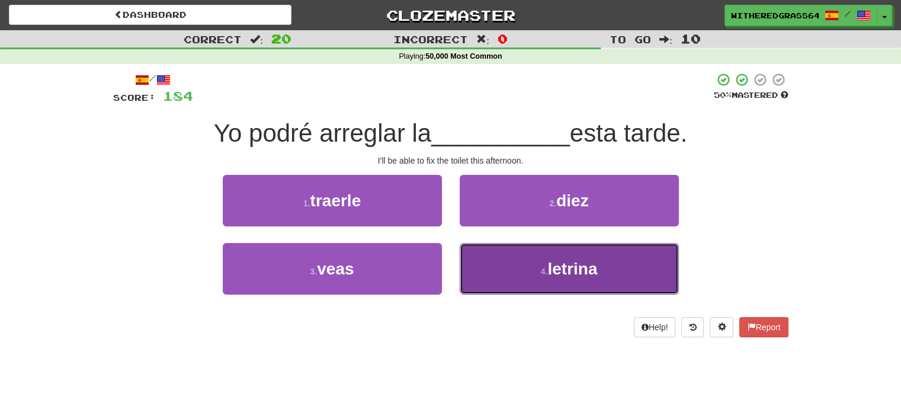
click at [480, 277] on button "4 . letrina" at bounding box center [569, 269] width 219 height 52
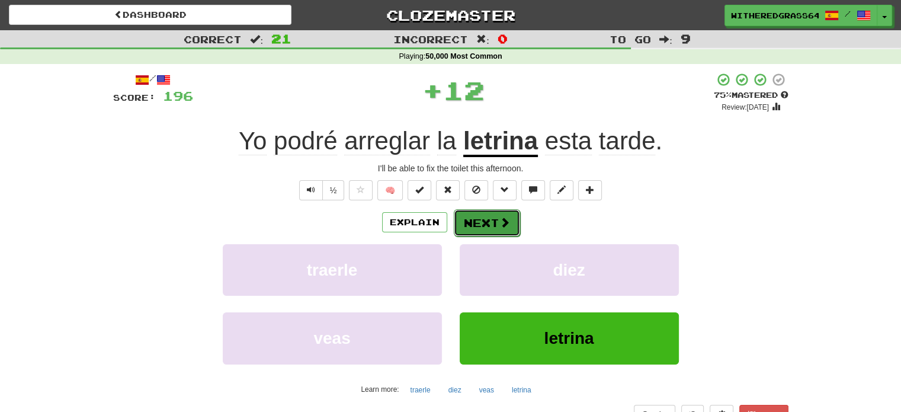
click at [481, 220] on button "Next" at bounding box center [487, 222] width 66 height 27
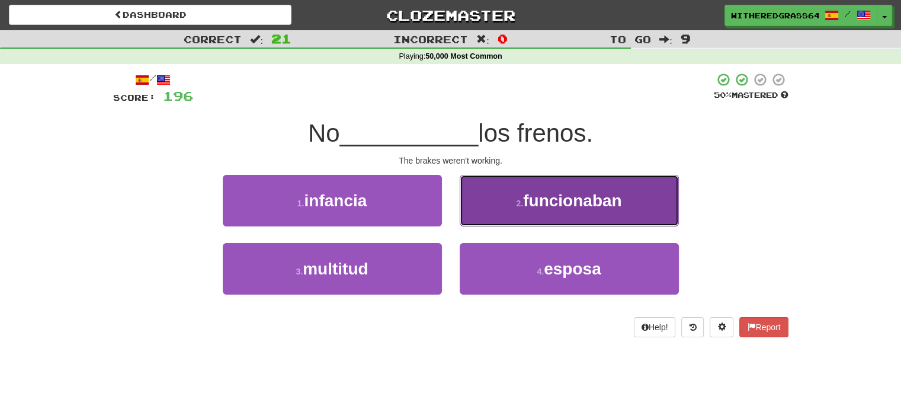
click at [518, 200] on small "2 ." at bounding box center [519, 202] width 7 height 9
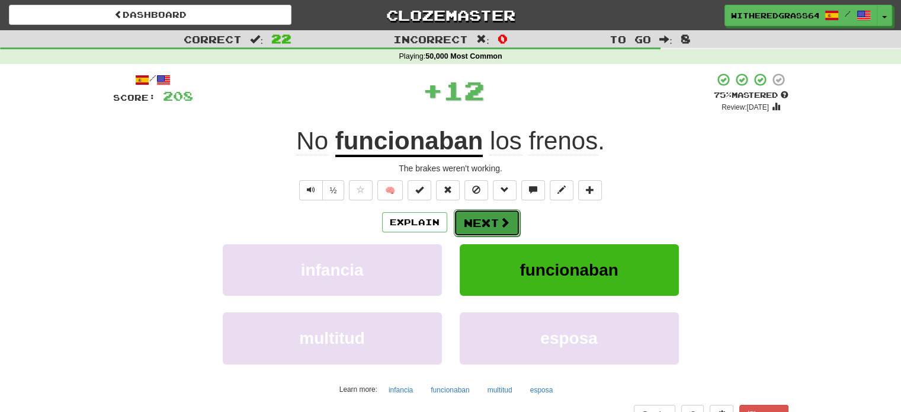
click at [480, 223] on button "Next" at bounding box center [487, 222] width 66 height 27
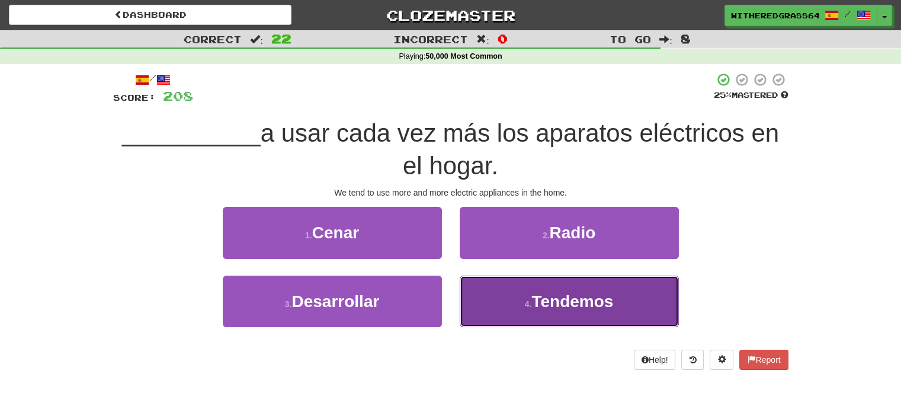
click at [479, 310] on button "4 . Tendemos" at bounding box center [569, 301] width 219 height 52
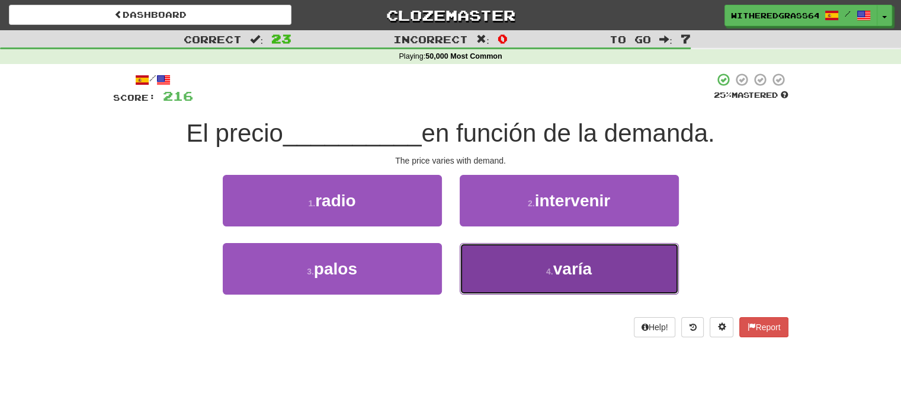
click at [518, 254] on button "4 . varía" at bounding box center [569, 269] width 219 height 52
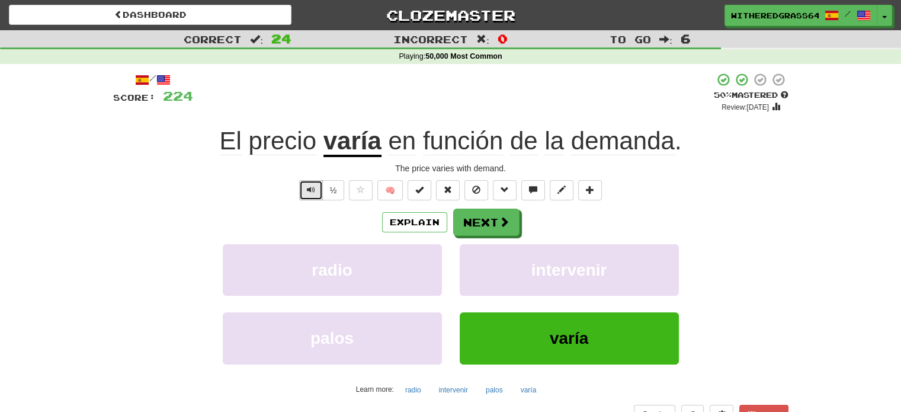
click at [313, 185] on span "Text-to-speech controls" at bounding box center [311, 189] width 8 height 8
click at [465, 229] on button "Next" at bounding box center [487, 222] width 66 height 27
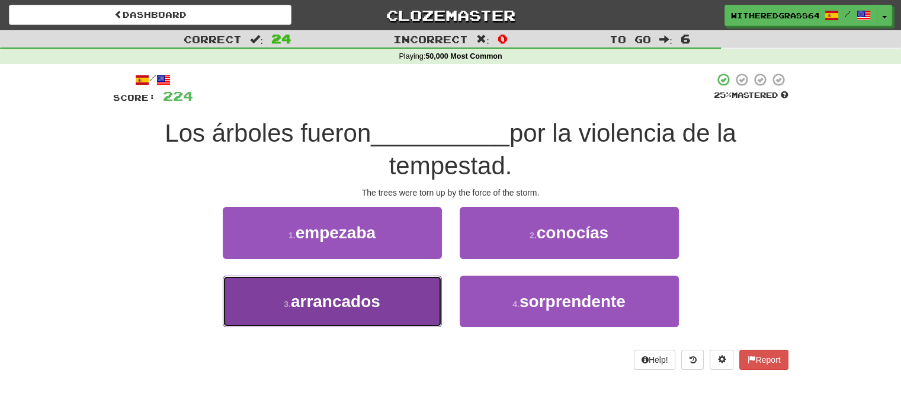
click at [400, 305] on button "3 . arrancados" at bounding box center [332, 301] width 219 height 52
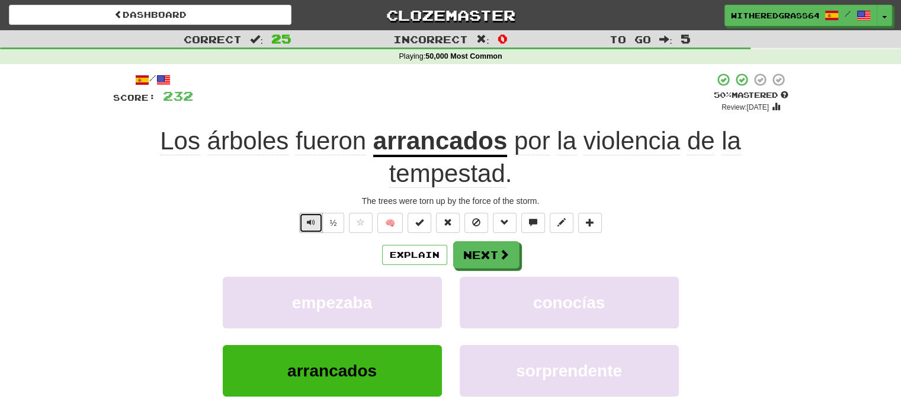
click at [314, 218] on span "Text-to-speech controls" at bounding box center [311, 222] width 8 height 8
click at [489, 259] on button "Next" at bounding box center [487, 255] width 66 height 27
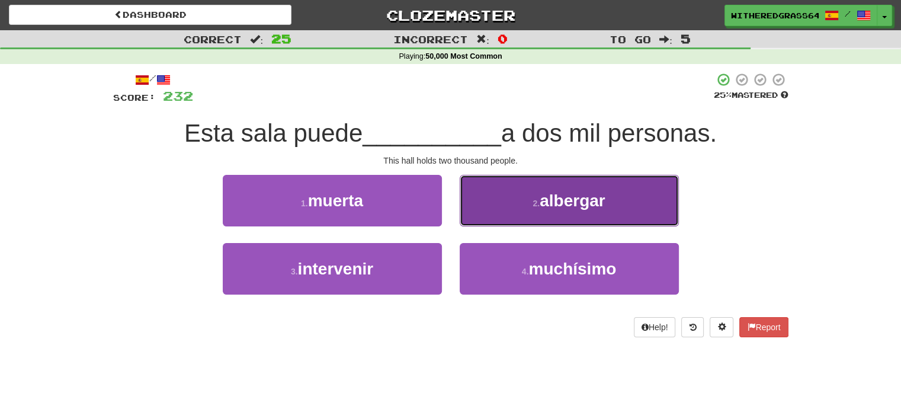
click at [490, 214] on button "2 . albergar" at bounding box center [569, 201] width 219 height 52
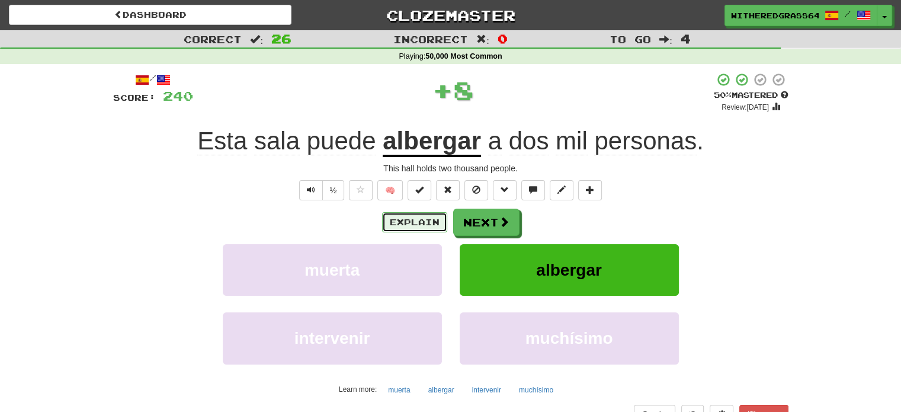
click at [415, 220] on button "Explain" at bounding box center [414, 222] width 65 height 20
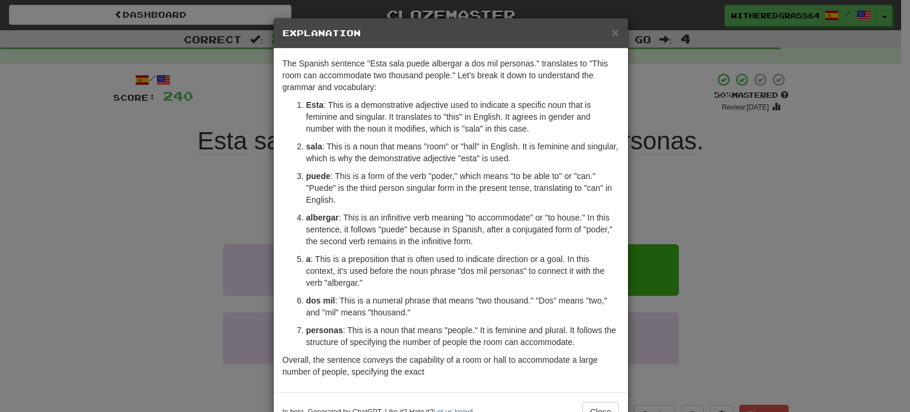
click at [186, 177] on div "× Explanation The Spanish sentence "Esta sala puede albergar a dos mil personas…" at bounding box center [455, 206] width 910 height 412
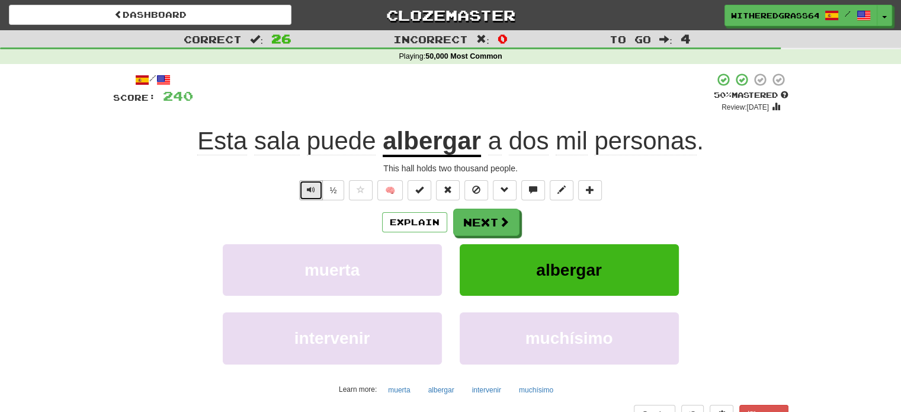
click at [310, 192] on span "Text-to-speech controls" at bounding box center [311, 189] width 8 height 8
click at [490, 220] on button "Next" at bounding box center [487, 222] width 66 height 27
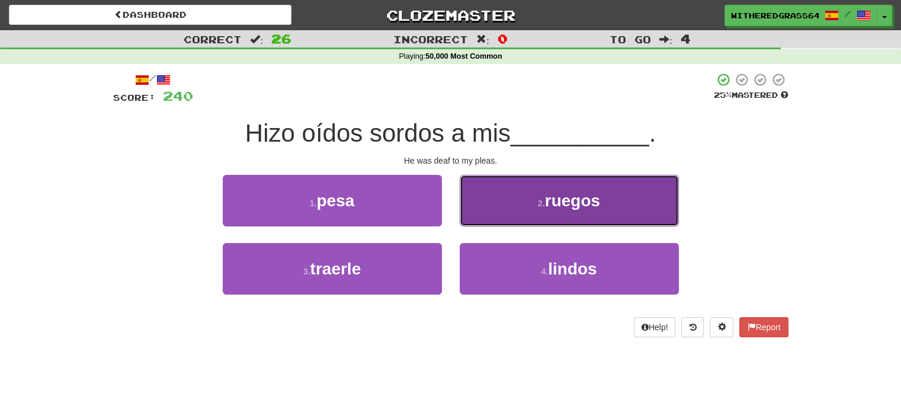
click at [484, 204] on button "2 . ruegos" at bounding box center [569, 201] width 219 height 52
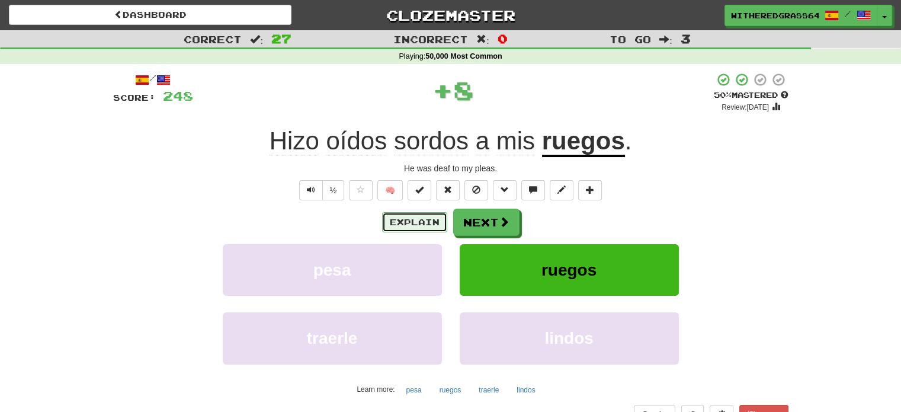
click at [393, 221] on button "Explain" at bounding box center [414, 222] width 65 height 20
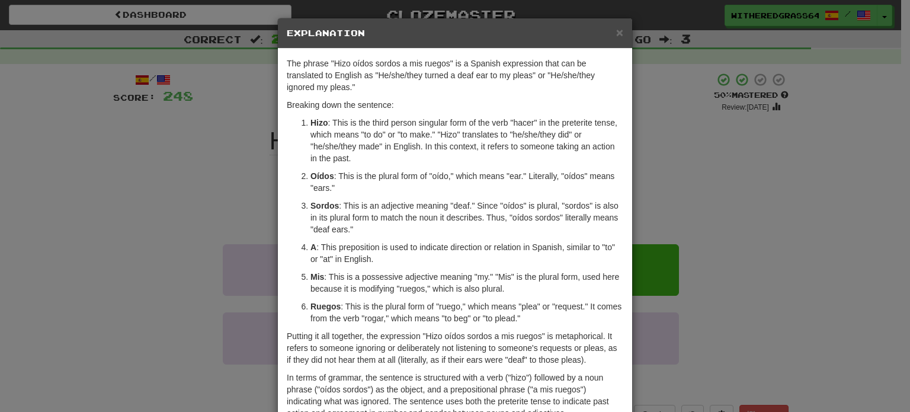
click at [165, 216] on div "× Explanation The phrase "Hizo oídos sordos a mis ruegos" is a Spanish expressi…" at bounding box center [455, 206] width 910 height 412
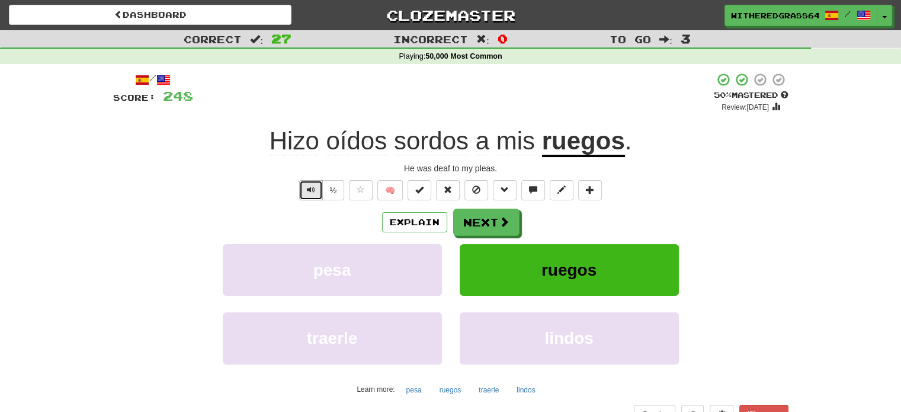
click at [307, 189] on span "Text-to-speech controls" at bounding box center [311, 189] width 8 height 8
click at [306, 185] on button "Text-to-speech controls" at bounding box center [311, 190] width 24 height 20
click at [391, 222] on button "Explain" at bounding box center [414, 222] width 65 height 20
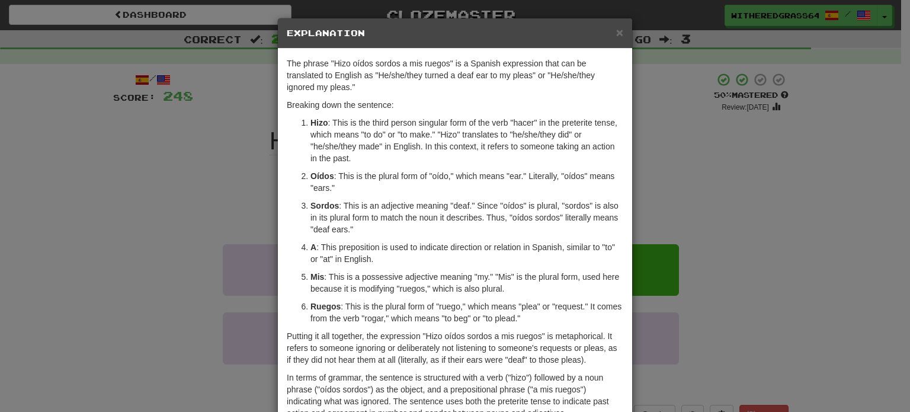
click at [169, 162] on div "× Explanation The phrase "Hizo oídos sordos a mis ruegos" is a Spanish expressi…" at bounding box center [455, 206] width 910 height 412
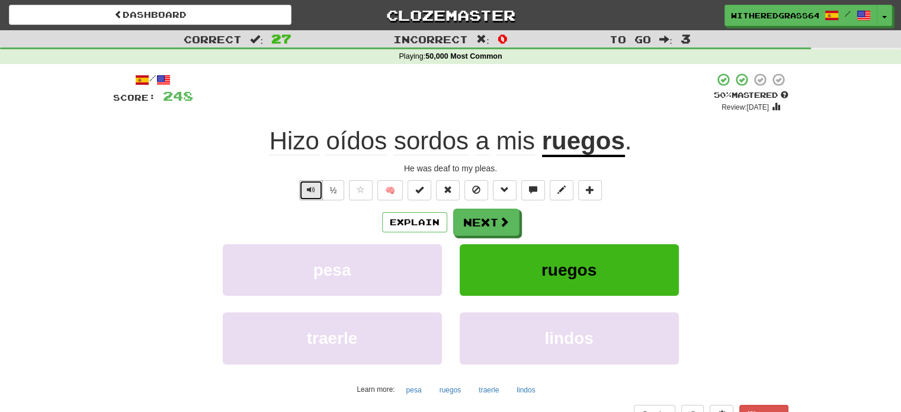
click at [309, 185] on span "Text-to-speech controls" at bounding box center [311, 189] width 8 height 8
click at [469, 228] on button "Next" at bounding box center [487, 222] width 66 height 27
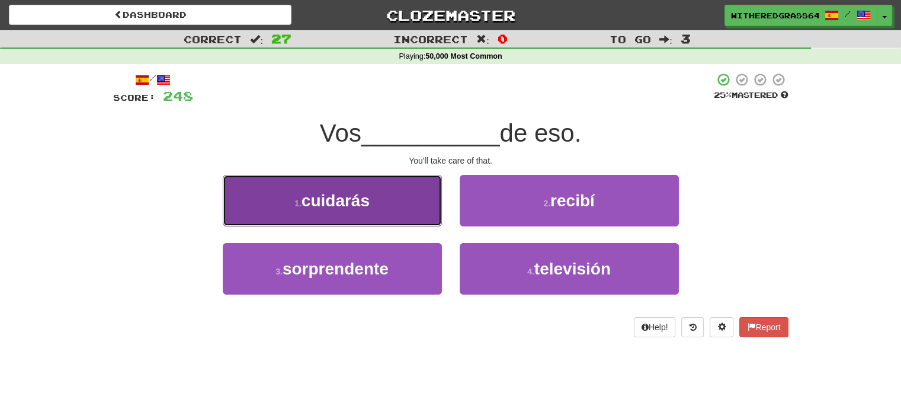
click at [372, 199] on button "1 . cuidarás" at bounding box center [332, 201] width 219 height 52
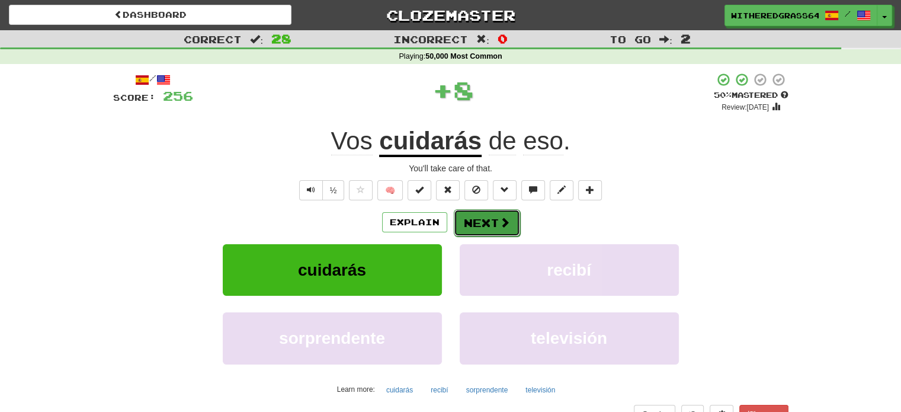
click at [497, 232] on button "Next" at bounding box center [487, 222] width 66 height 27
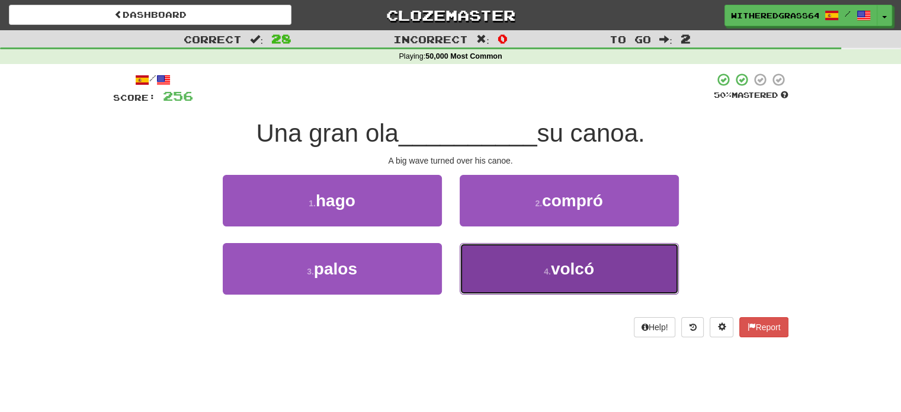
click at [495, 265] on button "4 . volcó" at bounding box center [569, 269] width 219 height 52
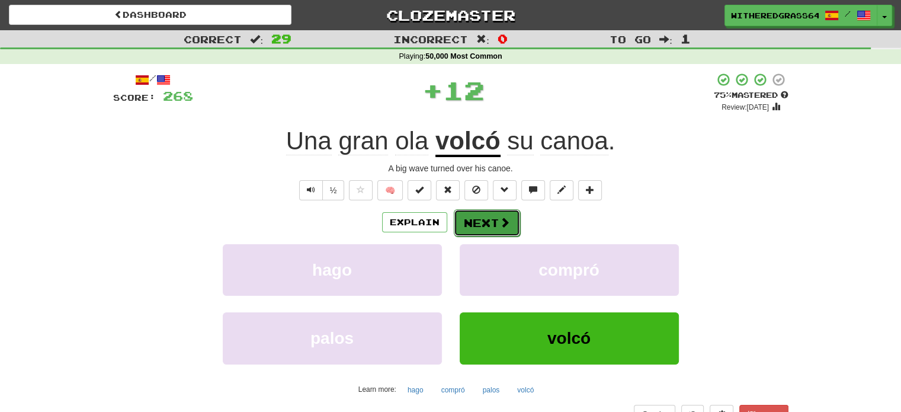
click at [488, 227] on button "Next" at bounding box center [487, 222] width 66 height 27
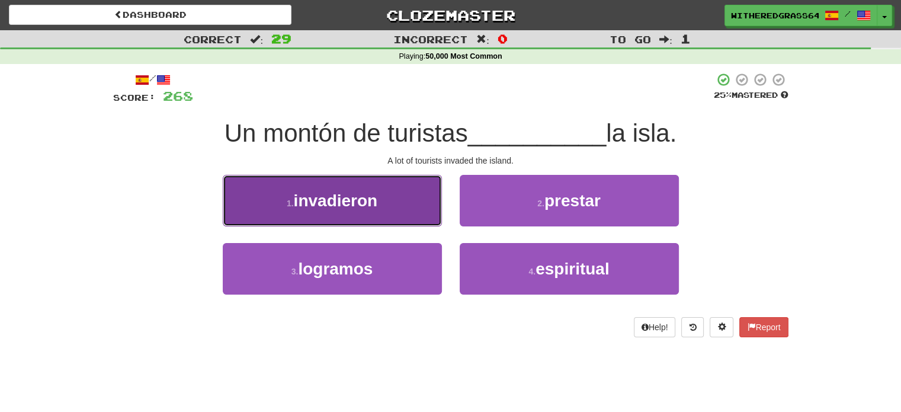
click at [415, 201] on button "1 . invadieron" at bounding box center [332, 201] width 219 height 52
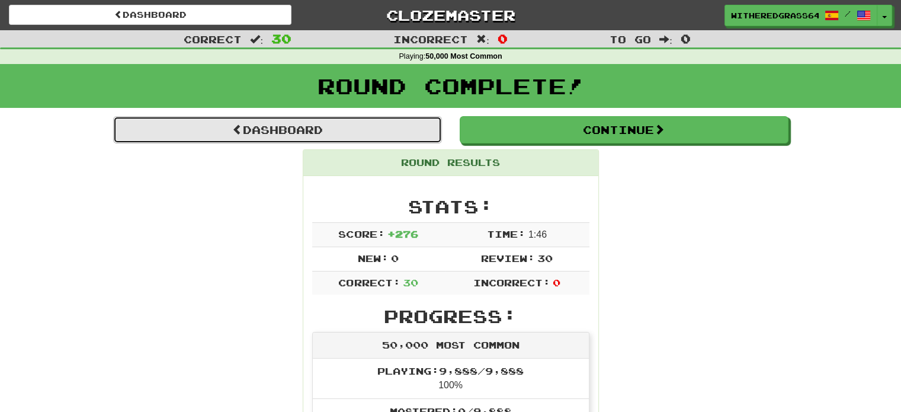
click at [415, 133] on link "Dashboard" at bounding box center [277, 129] width 329 height 27
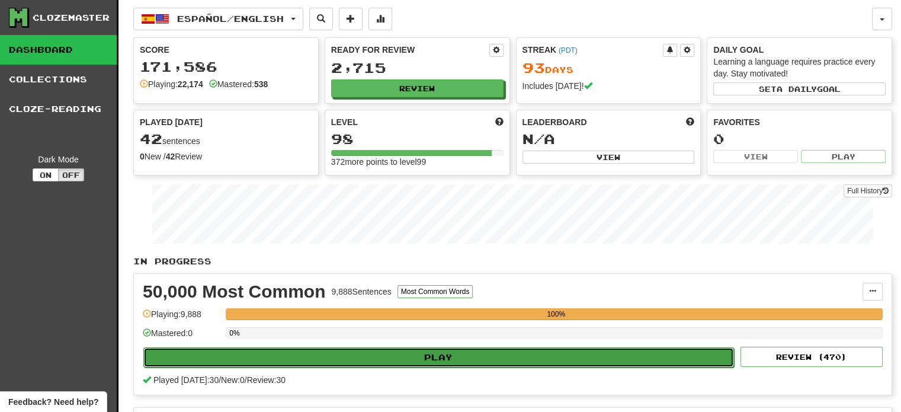
click at [465, 357] on button "Play" at bounding box center [438, 357] width 590 height 20
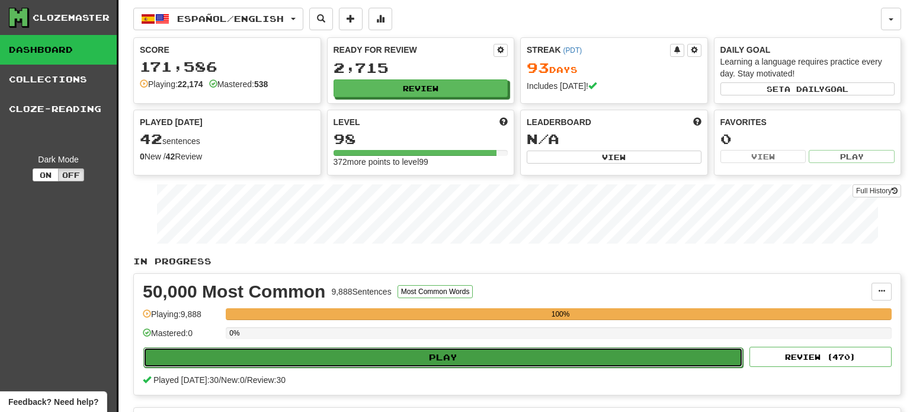
select select "**"
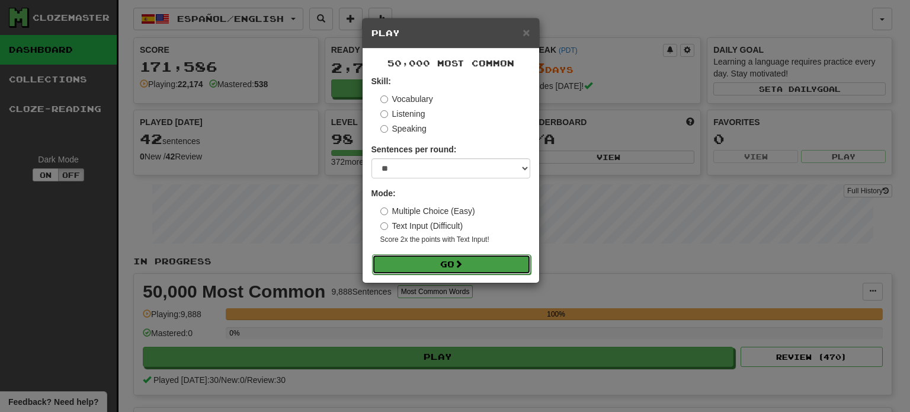
click at [431, 273] on button "Go" at bounding box center [451, 264] width 159 height 20
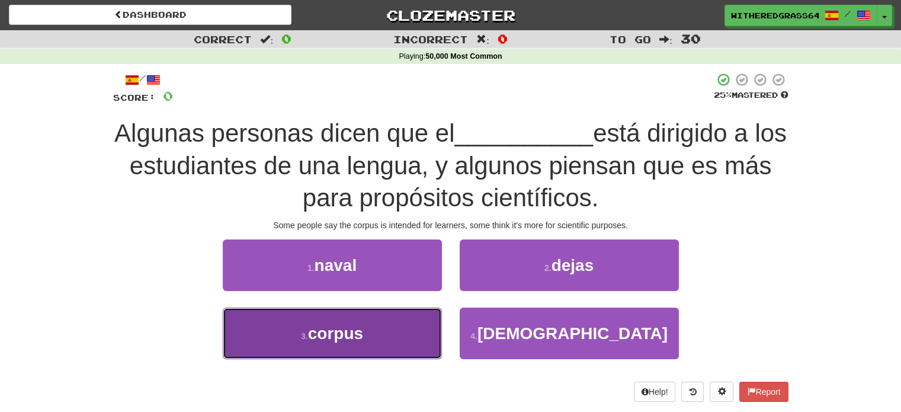
click at [415, 333] on button "3 . corpus" at bounding box center [332, 333] width 219 height 52
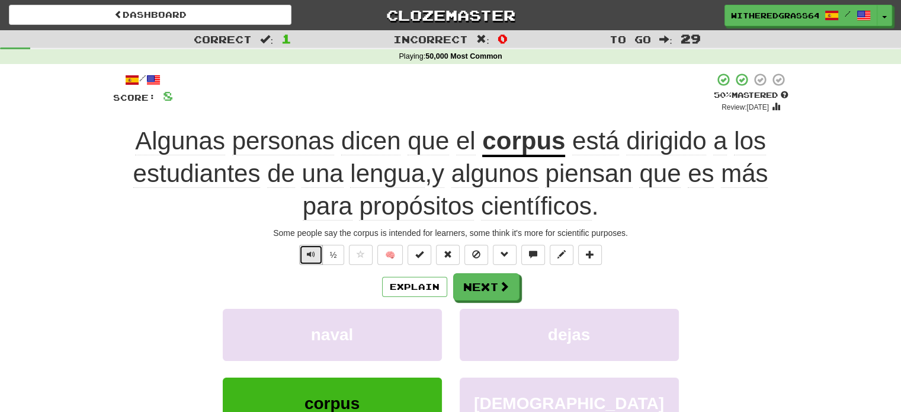
click at [309, 257] on span "Text-to-speech controls" at bounding box center [311, 254] width 8 height 8
